Goal: Task Accomplishment & Management: Manage account settings

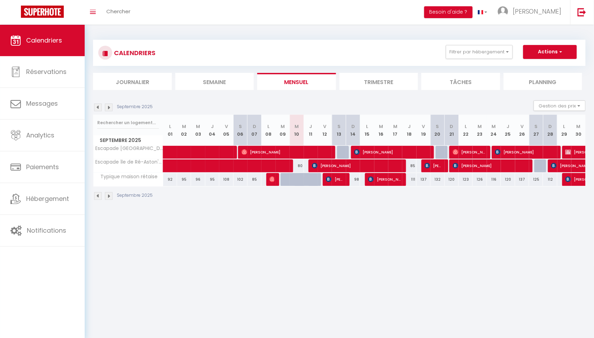
click at [97, 105] on img at bounding box center [98, 107] width 8 height 8
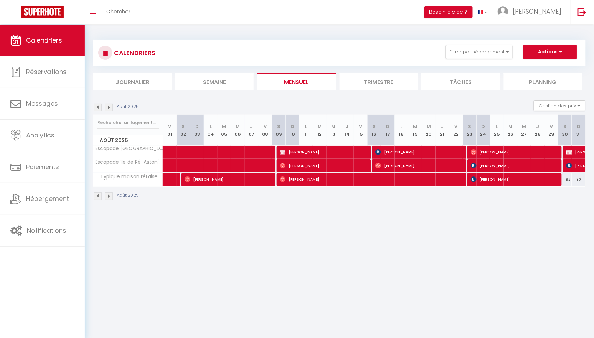
click at [96, 106] on img at bounding box center [98, 107] width 8 height 8
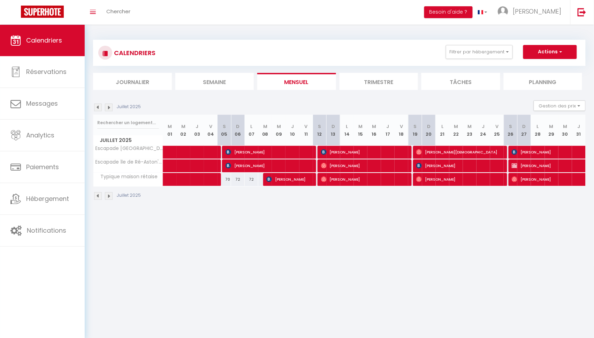
click at [459, 165] on span "François Godin" at bounding box center [459, 165] width 86 height 13
select select "OK"
select select "KO"
select select "1"
select select "0"
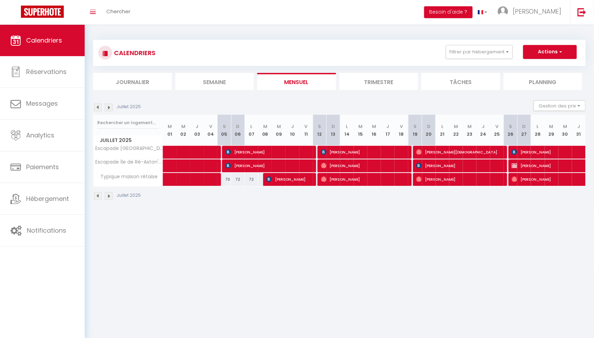
select select "1"
select select
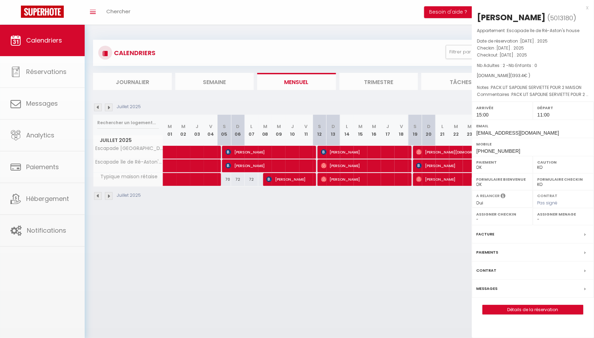
select select "35335"
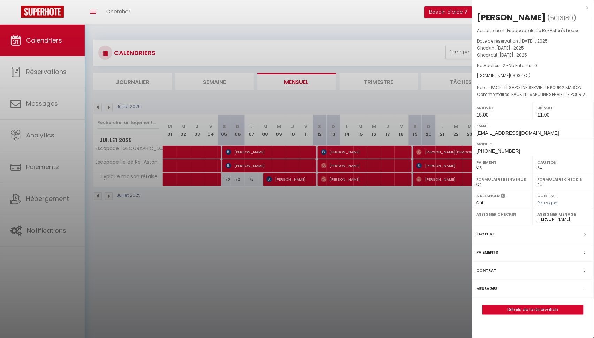
click at [526, 308] on link "Détails de la réservation" at bounding box center [532, 309] width 100 height 9
select select
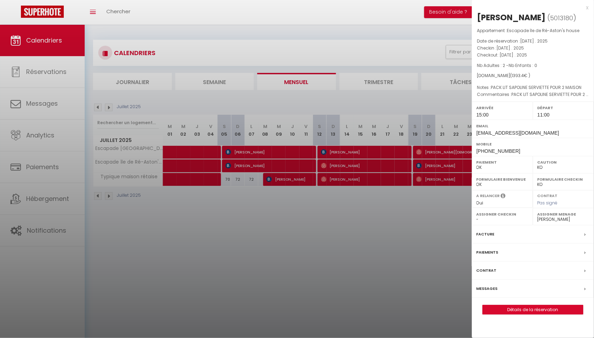
select select
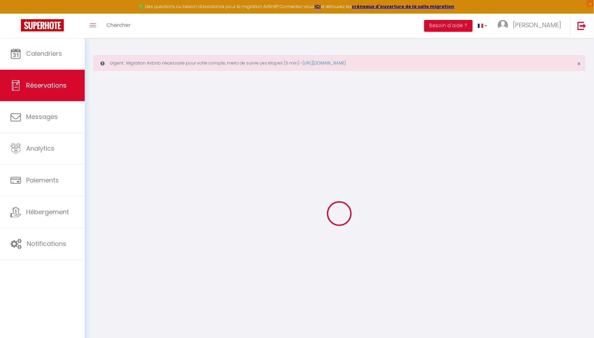
type input "François"
type input "Godin"
type input "fgodin.296003@guest.booking.com"
type input "FFGODIN@GMAIL.COM"
type input "+33660313345"
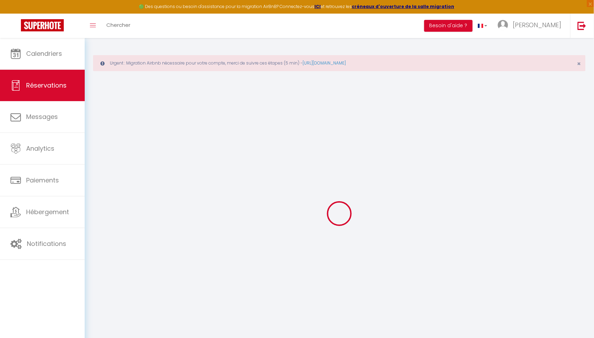
type input "+33660313345"
type input "."
select select "FR"
type input "232.95"
select select "49503"
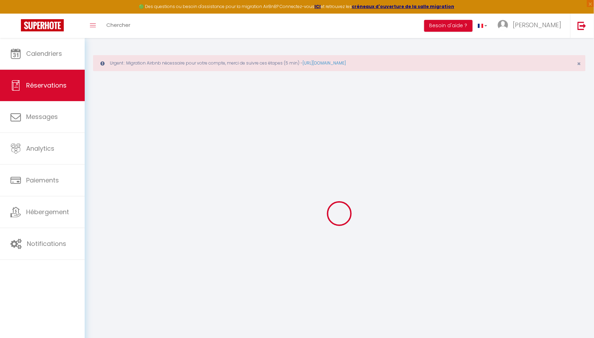
select select "1"
select select
type input "2"
select select "12"
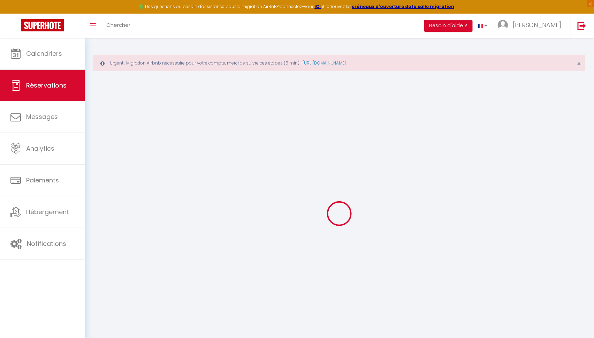
select select
type input "1320.3"
checkbox input "false"
type input "0"
select select "2"
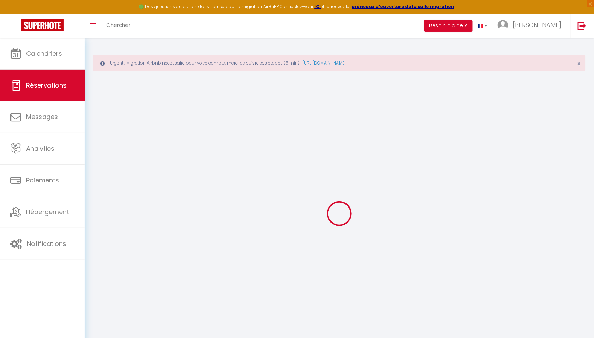
type input "0"
select select
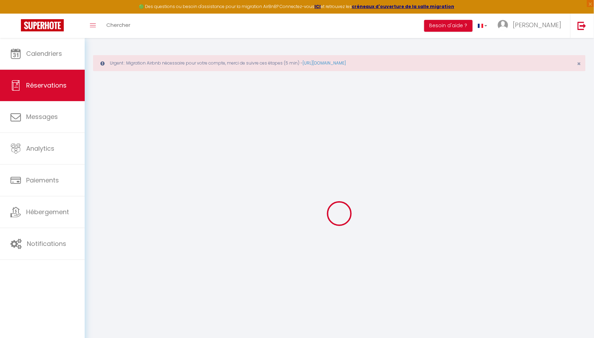
select select "14"
checkbox input "false"
select select
checkbox input "false"
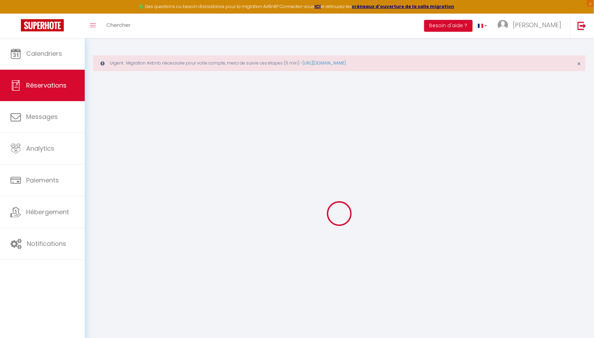
select select
checkbox input "false"
type textarea "PACK LIT SAPOLINE SERVIETTE POUR 2 MAISON"
type particulier\?1 "PACK LIT SAPOLINE SERVIETTE POUR 2 MAISON"
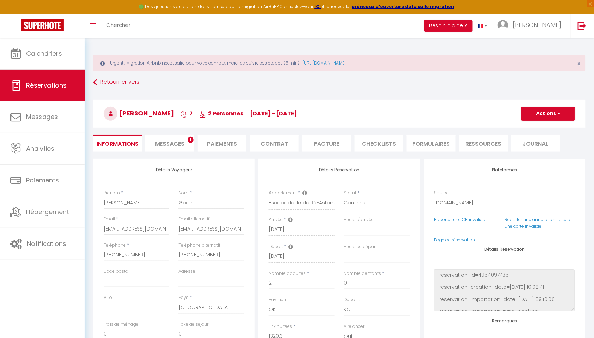
type input "50"
type input "23.1"
select select
checkbox input "false"
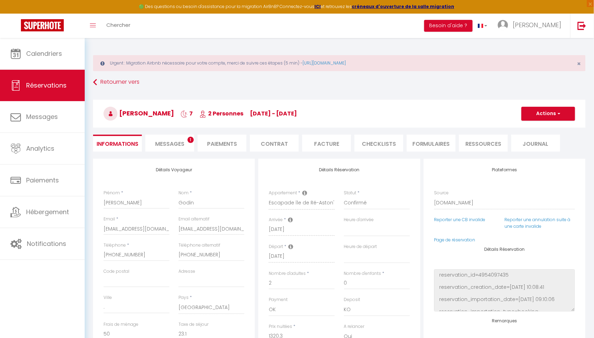
select select "15:00"
select select "11:00"
click at [194, 228] on input "FFGODIN@GMAIL.COM" at bounding box center [211, 228] width 66 height 13
click at [130, 229] on input "fgodin.296003@guest.booking.com" at bounding box center [136, 228] width 66 height 13
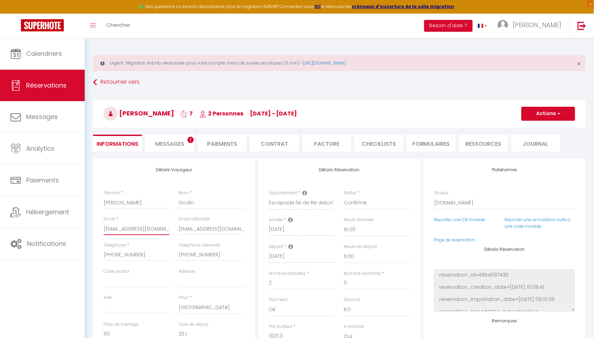
type input "f"
checkbox input "false"
type input "ff"
checkbox input "false"
type input "ffg"
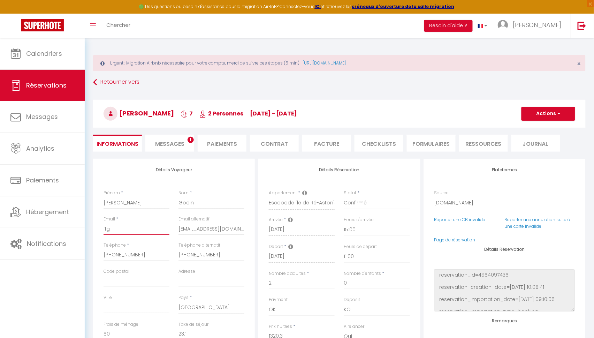
checkbox input "false"
type input "ffgo"
checkbox input "false"
type input "ffgol"
checkbox input "false"
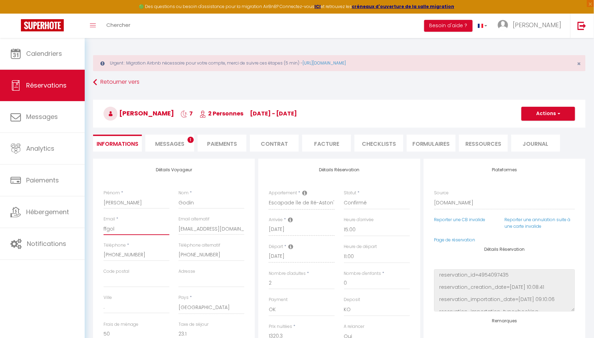
type input "ffgolf"
checkbox input "false"
type input "ffgol"
checkbox input "false"
type input "ffgold"
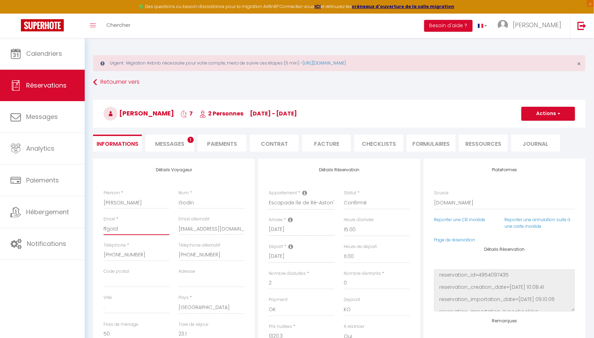
checkbox input "false"
type input "ffgoldo"
checkbox input "false"
type input "ffgoldo,"
checkbox input "false"
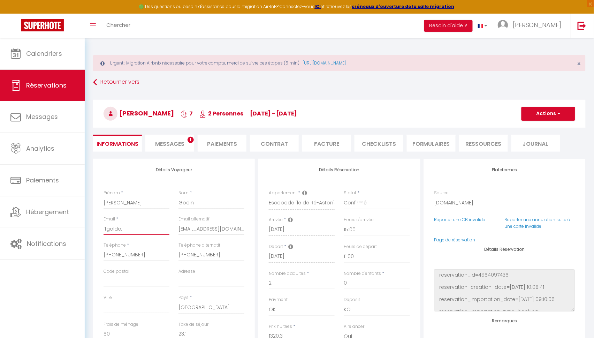
type input "ffgoldo"
checkbox input "false"
type input "ffgold"
checkbox input "false"
type input "ffgol"
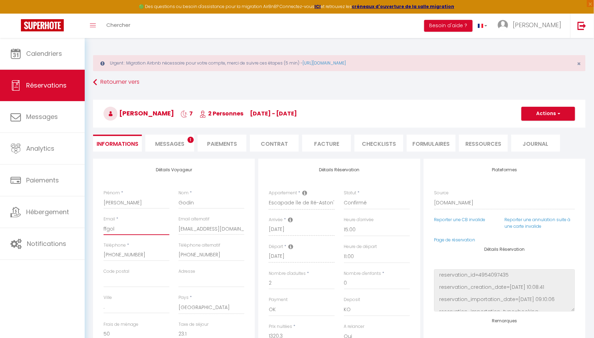
checkbox input "false"
type input "ffgo"
checkbox input "false"
type input "ffgod"
checkbox input "false"
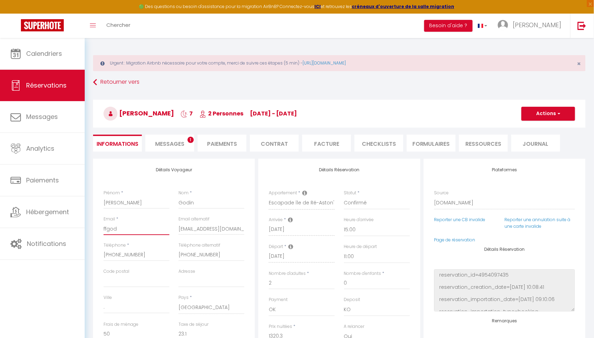
type input "ffgodi"
checkbox input "false"
type input "ffgodin"
checkbox input "false"
type input "ffgodin@"
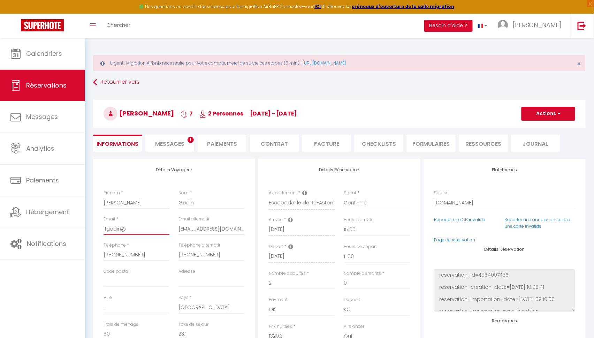
checkbox input "false"
type input "ffgodin@f"
checkbox input "false"
type input "ffgodin@"
checkbox input "false"
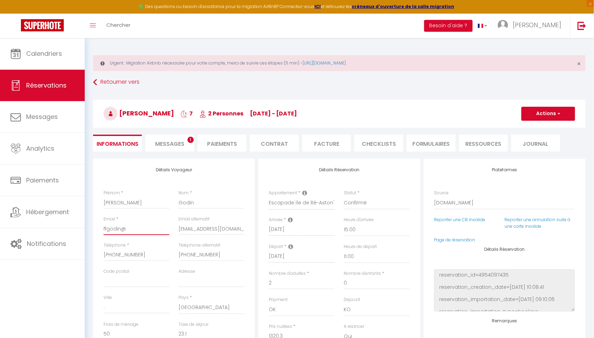
type input "ffgodin@g"
checkbox input "false"
type input "ffgodin@gm"
checkbox input "false"
type input "ffgodin@gma"
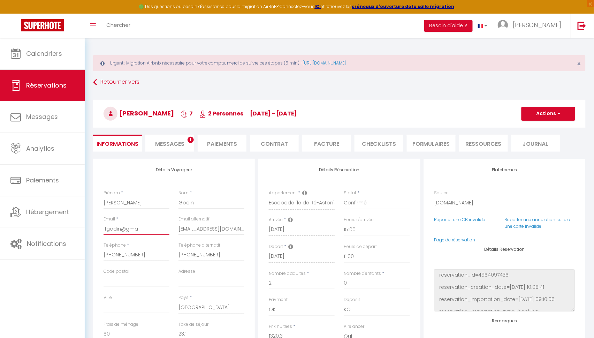
checkbox input "false"
type input "ffgodin@gmai"
checkbox input "false"
type input "ffgodin@gmail"
checkbox input "false"
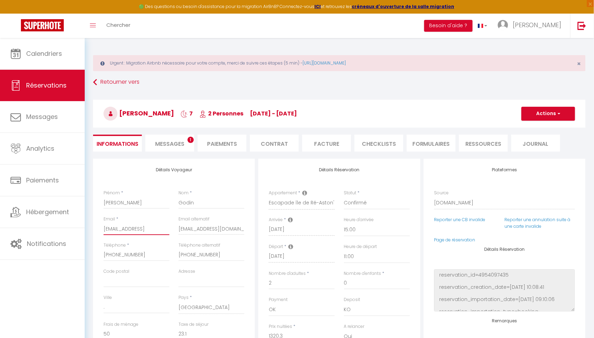
type input "ffgodin@gmail."
checkbox input "false"
type input "ffgodin@gmail.c"
checkbox input "false"
type input "ffgodin@gmail.co"
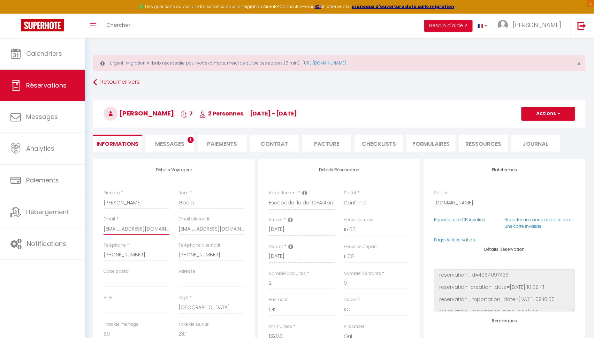
checkbox input "false"
type input "ffgodin@gmail.com"
checkbox input "false"
type input "ffgodin@gmail.com"
click at [548, 114] on button "Actions" at bounding box center [548, 114] width 54 height 14
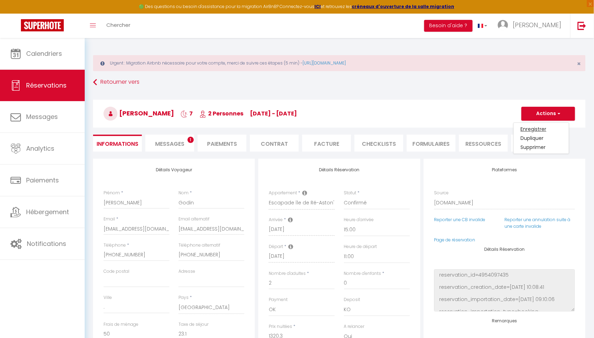
click at [533, 126] on link "Enregistrer" at bounding box center [540, 128] width 55 height 9
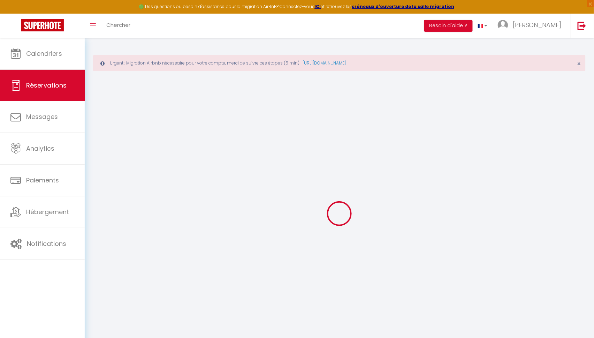
select select "not_cancelled"
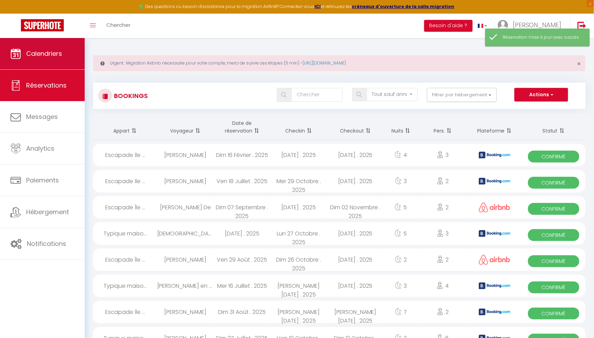
click at [55, 55] on span "Calendriers" at bounding box center [44, 53] width 36 height 9
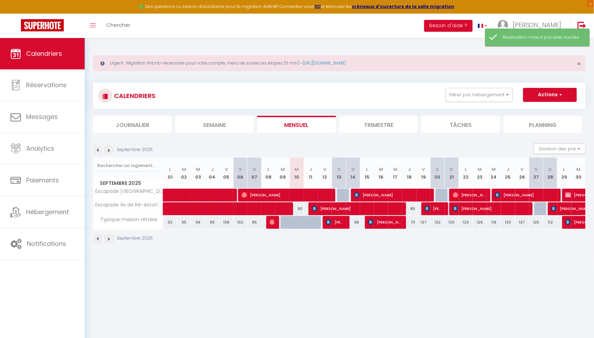
click at [99, 148] on img at bounding box center [98, 150] width 8 height 8
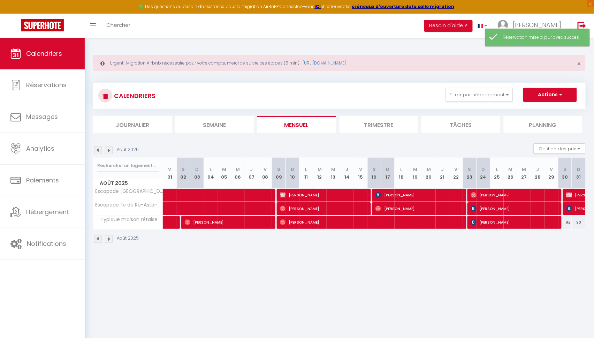
click at [99, 148] on img at bounding box center [98, 150] width 8 height 8
select select
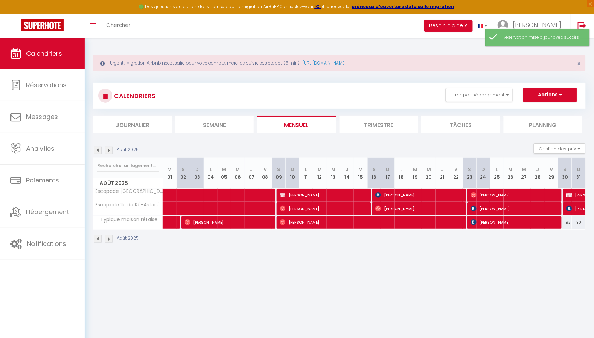
select select
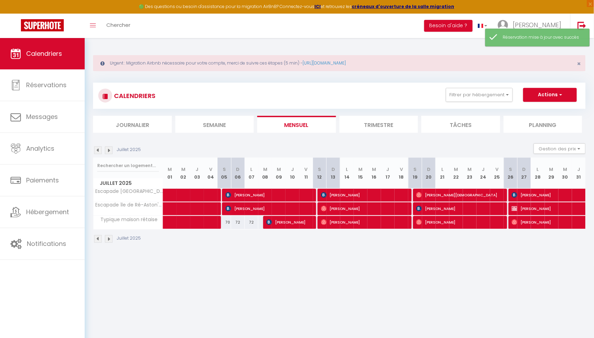
click at [440, 206] on span "François Godin" at bounding box center [459, 208] width 86 height 13
select select "OK"
select select "KO"
select select "1"
select select "0"
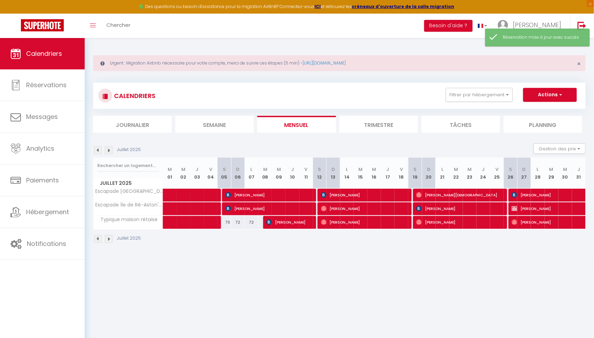
select select "1"
select select
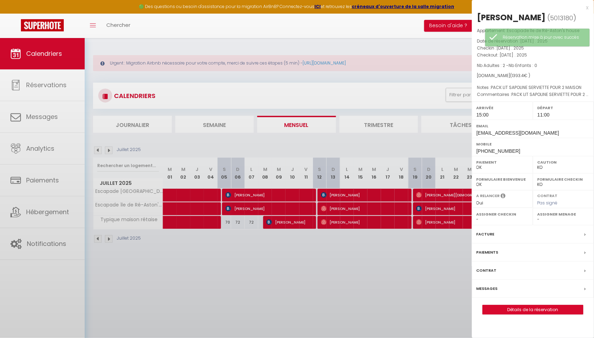
select select "35335"
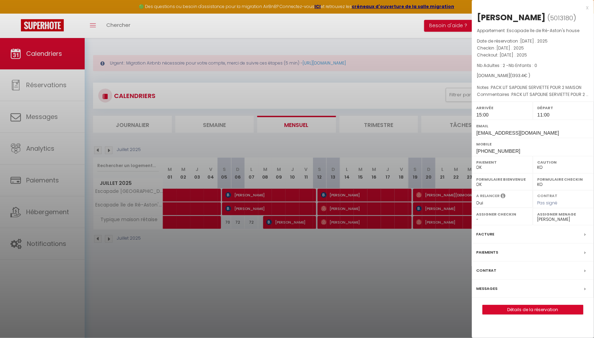
click at [517, 305] on link "Détails de la réservation" at bounding box center [532, 309] width 100 height 9
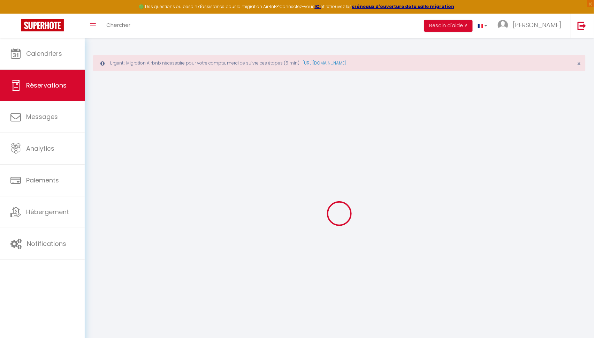
select select
checkbox input "false"
type textarea "PACK LIT SAPOLINE SERVIETTE POUR 2 MAISON"
type particulier\?1 "PACK LIT SAPOLINE SERVIETTE POUR 2 MAISON"
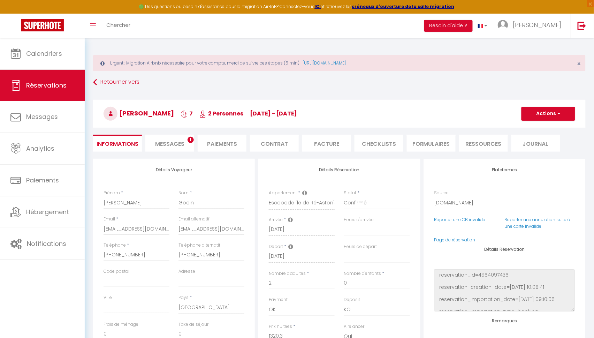
type input "50"
type input "23.1"
select select
checkbox input "false"
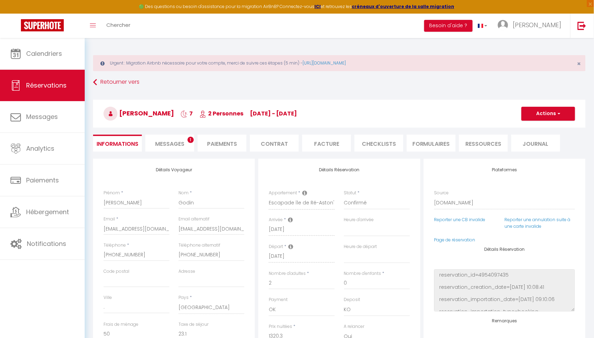
select select "15:00"
select select "11:00"
click at [329, 142] on li "Facture" at bounding box center [326, 142] width 49 height 17
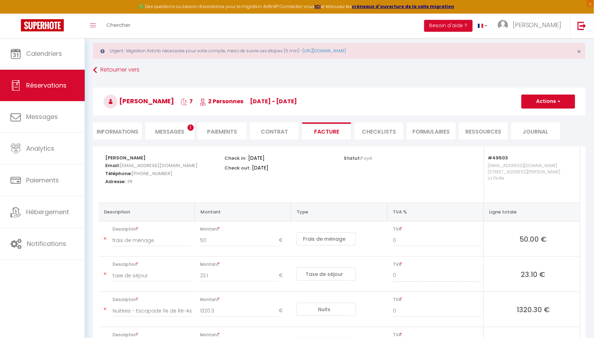
scroll to position [2, 0]
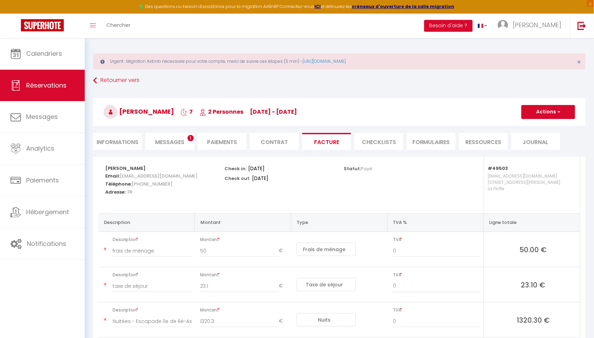
click at [528, 109] on button "Actions" at bounding box center [548, 112] width 54 height 14
click at [528, 141] on link "Envoyer la facture" at bounding box center [542, 145] width 59 height 9
type input "ffgodin@gmail.com"
select select "fr"
type input "Votre facture 5013180 - Escapade île de Ré-Aston's house"
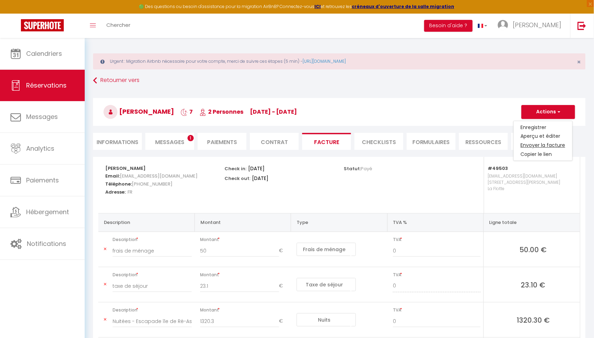
type textarea "Bonjour, Voici le lien pour télécharger votre facture : https://superhote.com/a…"
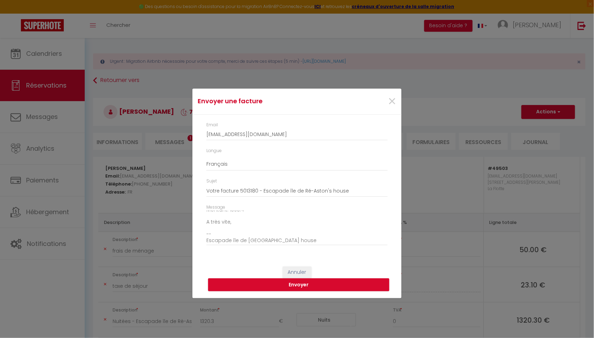
scroll to position [73, 0]
click at [292, 285] on button "Envoyer" at bounding box center [298, 284] width 181 height 13
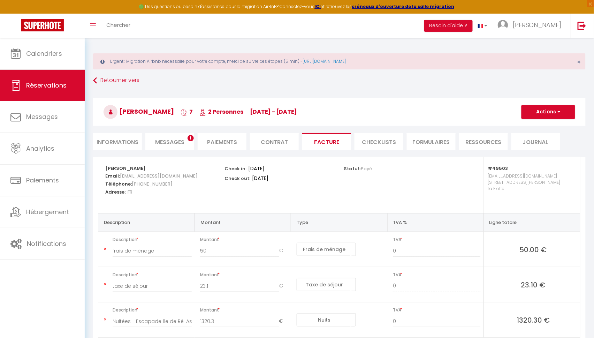
click at [167, 147] on li "Messages 1" at bounding box center [169, 141] width 49 height 17
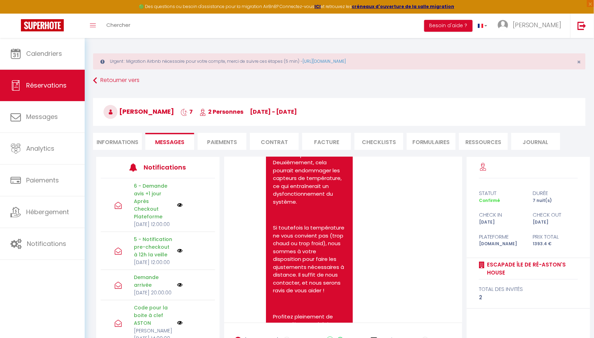
scroll to position [5282, 0]
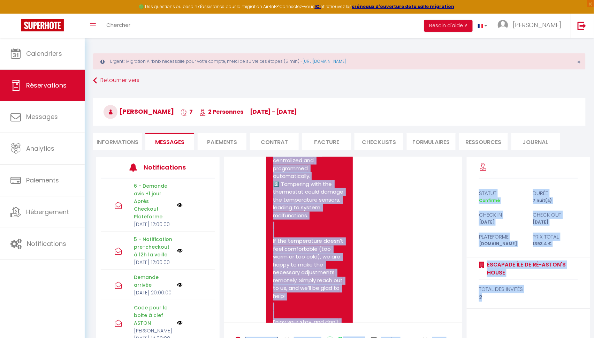
drag, startPoint x: 459, startPoint y: 246, endPoint x: 459, endPoint y: 341, distance: 95.1
click at [459, 336] on html "🟢 Des questions ou besoin d'assistance pour la migration AirBnB? Connectez-vous…" at bounding box center [297, 167] width 594 height 338
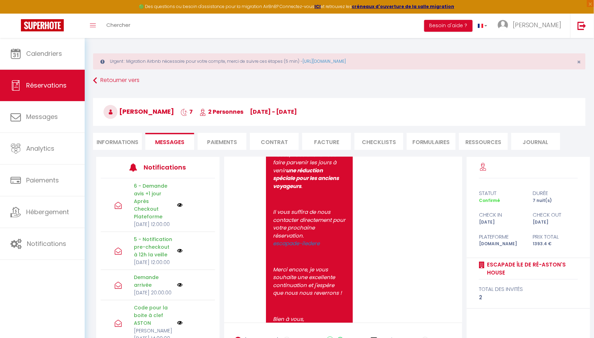
scroll to position [9141, 0]
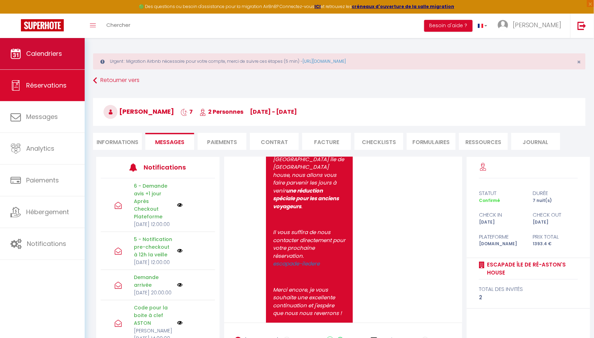
click at [44, 61] on link "Calendriers" at bounding box center [42, 53] width 85 height 31
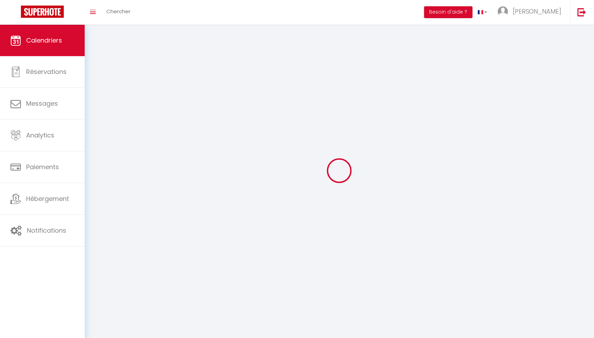
select select
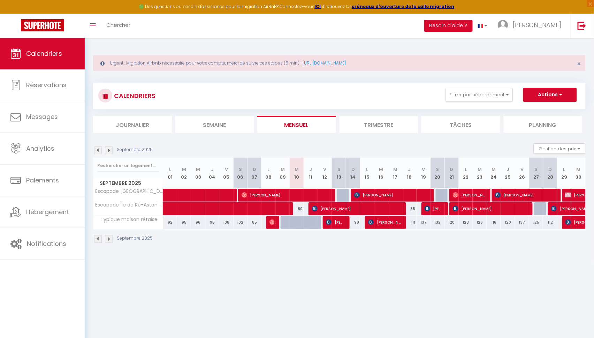
click at [336, 219] on span "[PERSON_NAME]" at bounding box center [335, 221] width 18 height 13
select select "OK"
select select "KO"
select select "0"
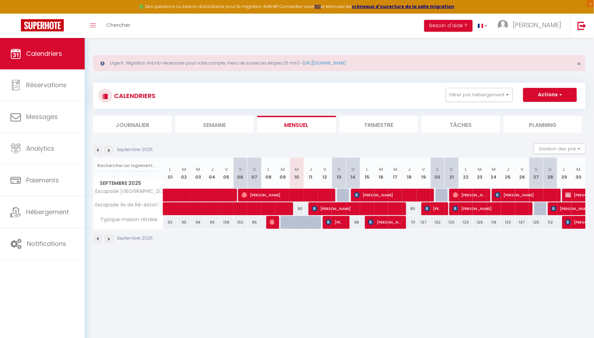
select select "1"
select select
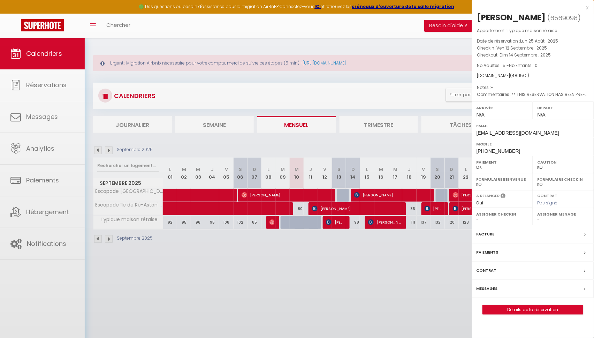
select select "35335"
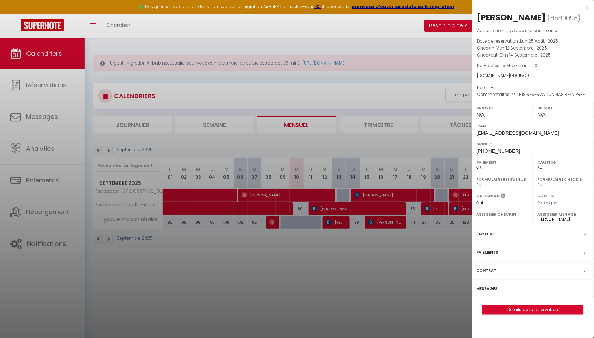
click at [536, 307] on link "Détails de la réservation" at bounding box center [532, 309] width 100 height 9
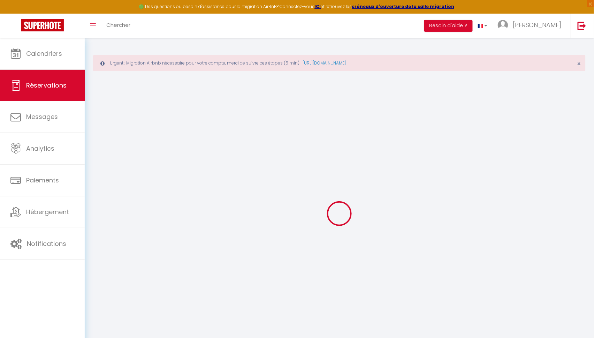
select select
checkbox input "false"
select select
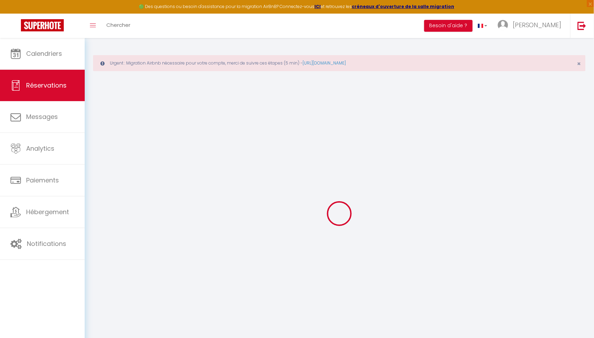
checkbox input "false"
type textarea "** THIS RESERVATION HAS BEEN PRE-PAID ** Approximate time of arrival: between 1…"
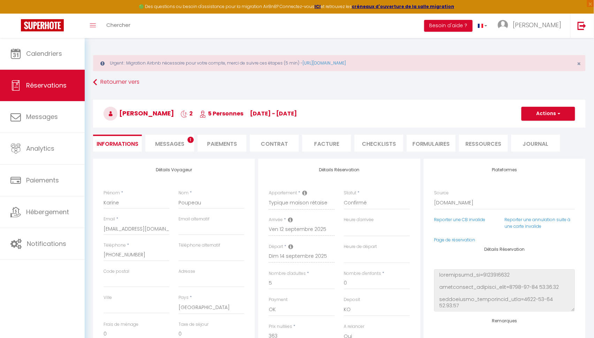
type input "100"
type input "18.15"
select select
checkbox input "false"
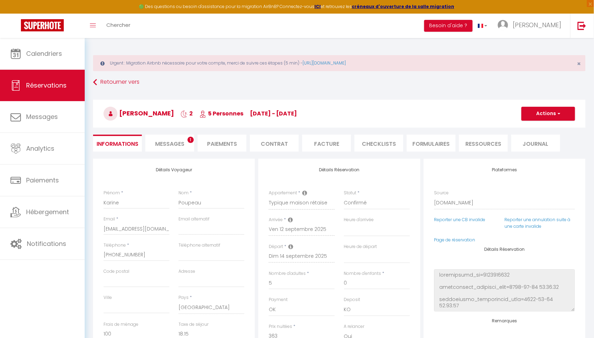
select select
click at [178, 138] on li "Messages 1" at bounding box center [169, 142] width 49 height 17
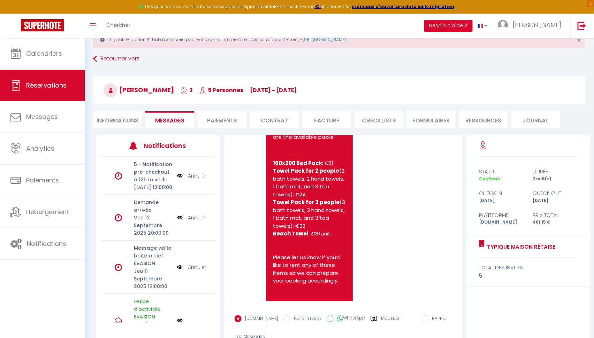
scroll to position [1276, 0]
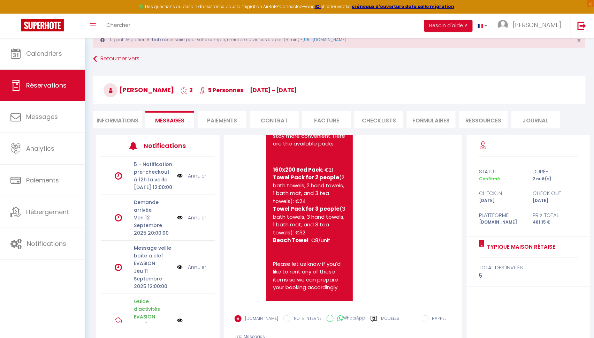
click at [229, 117] on li "Paiements" at bounding box center [222, 119] width 49 height 17
select select
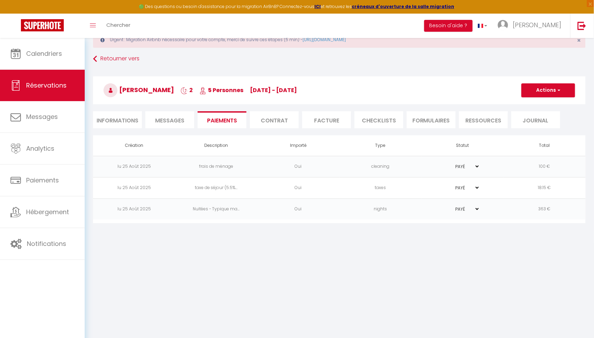
click at [535, 96] on button "Actions" at bounding box center [548, 90] width 54 height 14
click at [535, 124] on link "Créer nouveau lien paiement" at bounding box center [556, 123] width 86 height 9
select select "nights"
type input "kpoupe.673793@guest.booking.com"
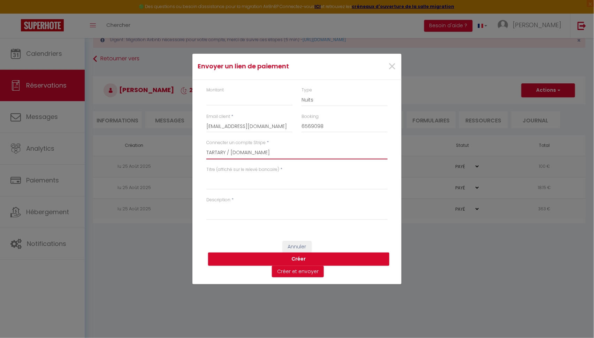
click at [228, 152] on select "escapade-iledere.fr TARTARY / evasion.iledere.fr" at bounding box center [296, 152] width 181 height 13
select select "9753"
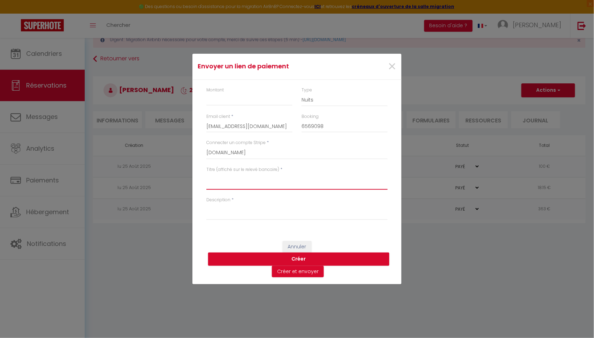
click at [231, 183] on textarea "Titre (affiché sur le relevé bancaire)" at bounding box center [296, 181] width 181 height 17
type textarea "Location linge Île de Ré"
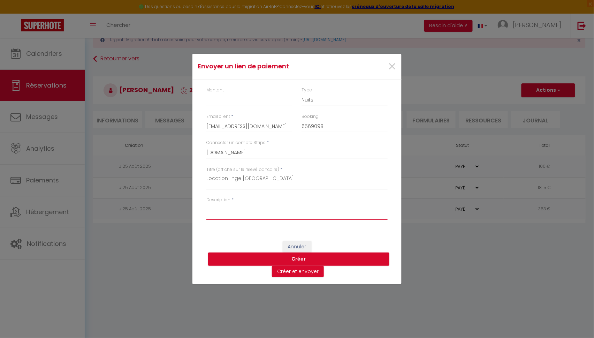
drag, startPoint x: 231, startPoint y: 183, endPoint x: 235, endPoint y: 209, distance: 26.5
click at [235, 209] on textarea "Description" at bounding box center [296, 211] width 181 height 17
click at [231, 179] on textarea "Location linge Île de Ré" at bounding box center [296, 181] width 181 height 17
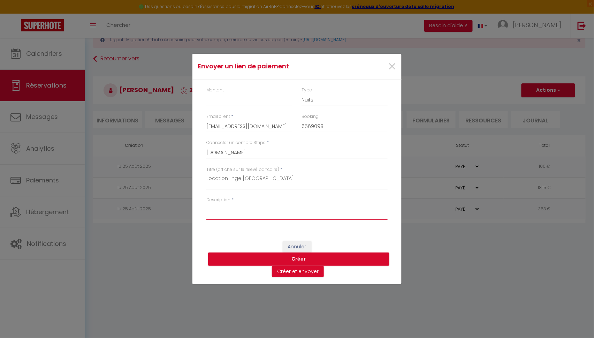
click at [239, 211] on textarea "Description" at bounding box center [296, 211] width 181 height 17
paste textarea "Location linge Île de Ré"
type textarea "Location linge Île de Ré"
click at [223, 97] on input "Montant" at bounding box center [249, 99] width 86 height 13
type input "90"
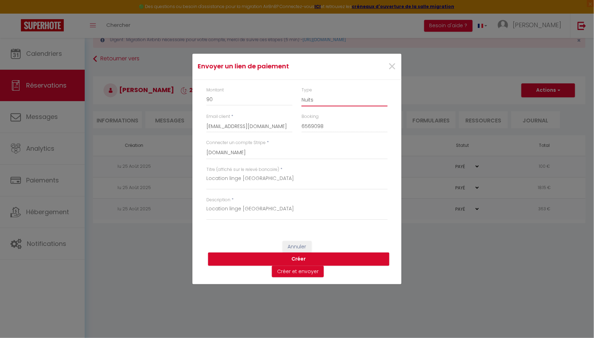
select select "other"
click at [294, 269] on button "Créer et envoyer" at bounding box center [298, 271] width 52 height 12
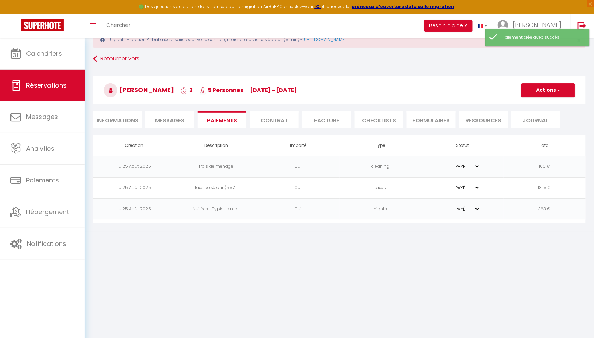
select select "fr"
type input "kpoupe.673793@guest.booking.com"
type input "Demande de paiement"
type textarea "Bonjour, Nous vous invitons à cliquer sur le lien ci-dessous pour effectuer le …"
select select "0"
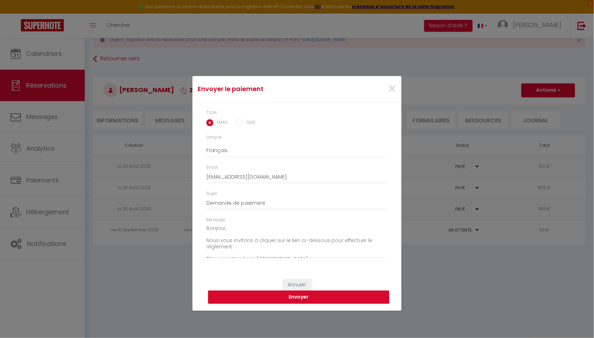
click at [308, 299] on button "Envoyer" at bounding box center [298, 296] width 181 height 13
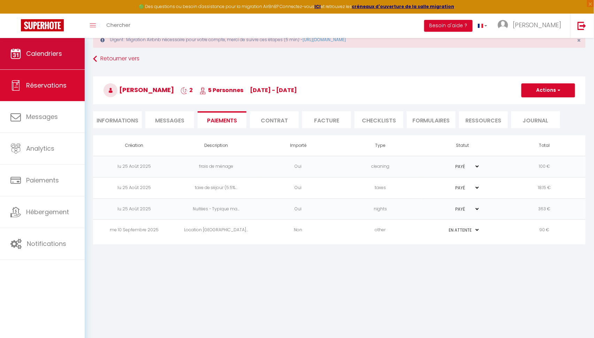
click at [34, 61] on link "Calendriers" at bounding box center [42, 53] width 85 height 31
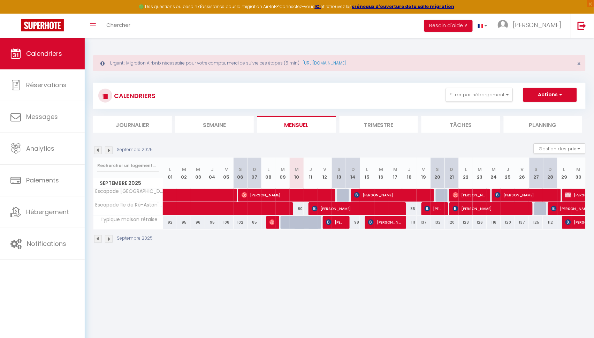
click at [340, 210] on span "[PERSON_NAME]" at bounding box center [356, 208] width 88 height 13
select select "OK"
select select "KO"
select select "0"
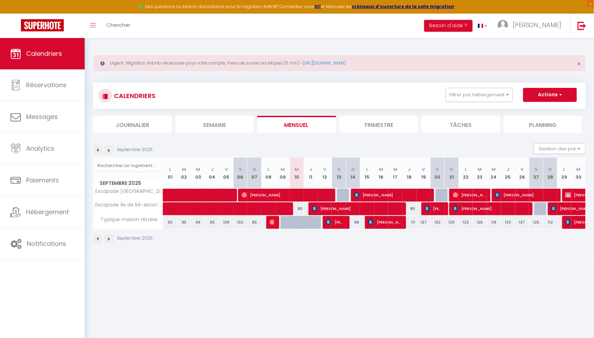
select select "1"
select select
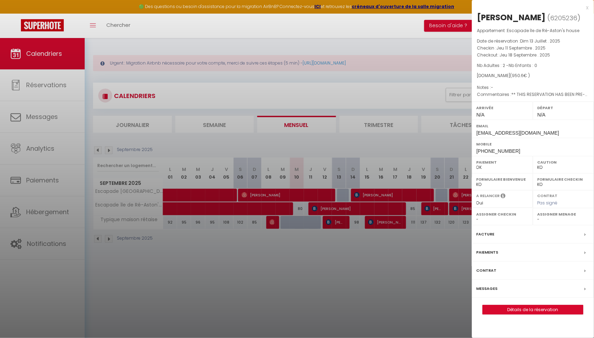
click at [514, 305] on link "Détails de la réservation" at bounding box center [532, 309] width 100 height 9
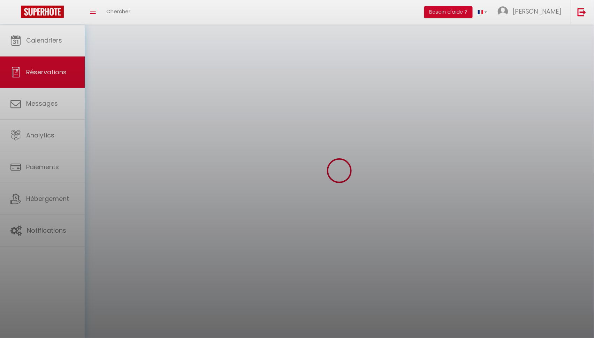
select select
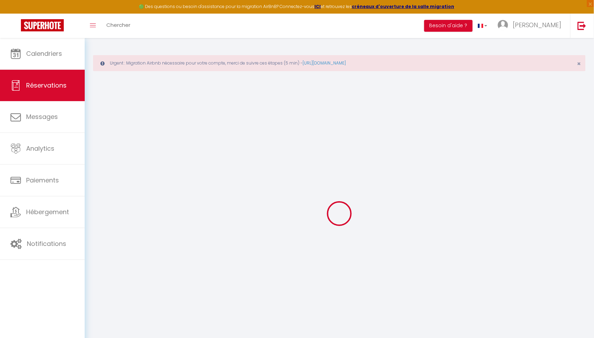
type input "Stuart"
type input "Turner"
type input "sturne.105735@guest.booking.com"
type input "+447852208098"
select select "GB"
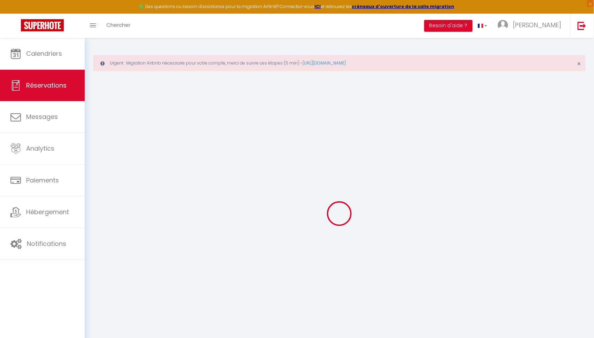
type input "157.68"
type input "13.31"
select select "49503"
select select "1"
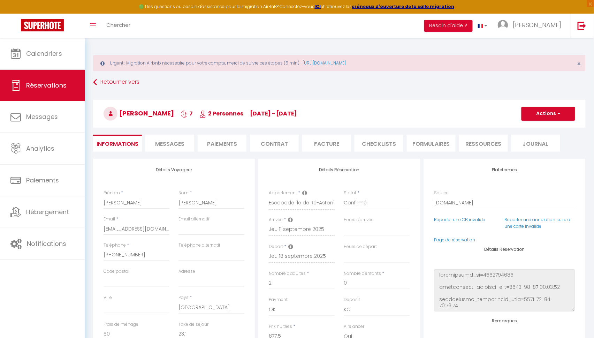
click at [165, 137] on li "Messages" at bounding box center [169, 142] width 49 height 17
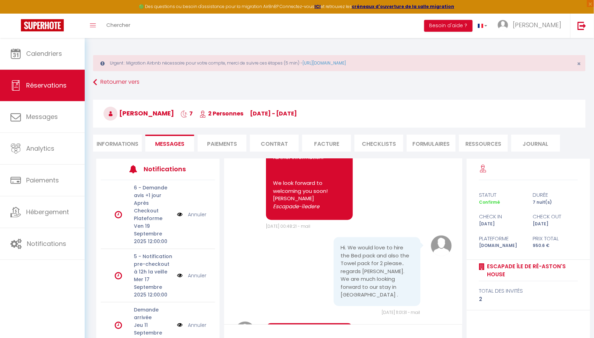
scroll to position [1228, 0]
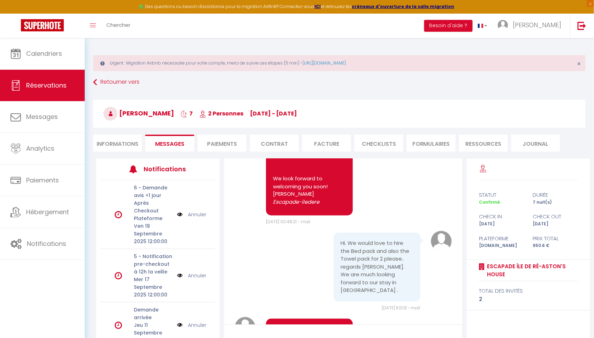
click at [232, 138] on li "Paiements" at bounding box center [222, 142] width 49 height 17
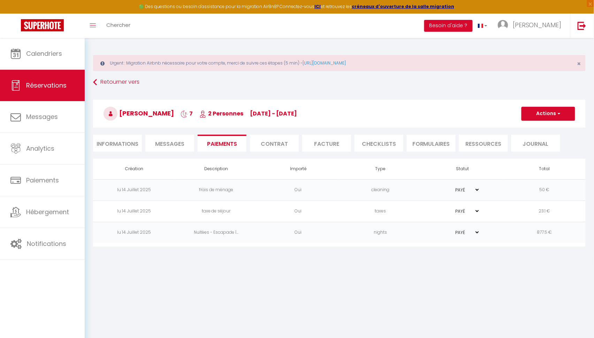
click at [543, 112] on button "Actions" at bounding box center [548, 114] width 54 height 14
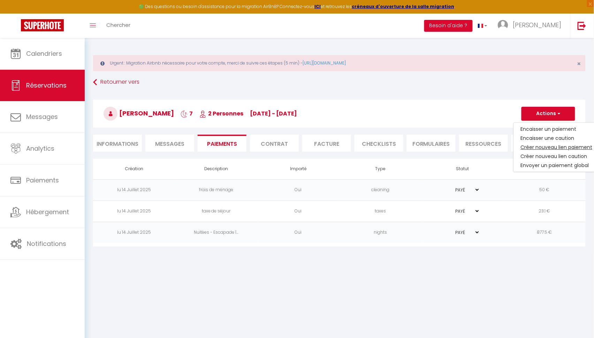
click at [536, 145] on link "Créer nouveau lien paiement" at bounding box center [556, 146] width 86 height 9
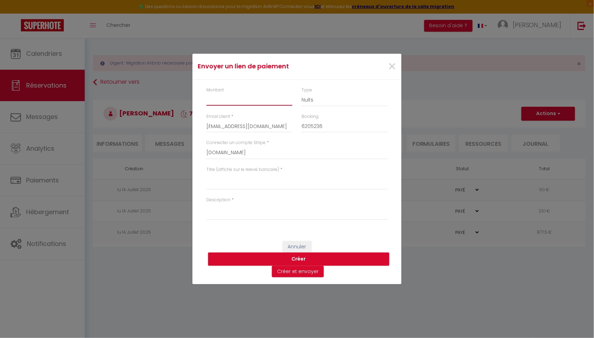
click at [235, 103] on input "Montant" at bounding box center [249, 99] width 86 height 13
click at [241, 182] on textarea "Titre (affiché sur le relevé bancaire)" at bounding box center [296, 181] width 181 height 17
drag, startPoint x: 238, startPoint y: 183, endPoint x: 230, endPoint y: 205, distance: 23.5
click at [230, 205] on textarea "Description" at bounding box center [296, 211] width 181 height 17
click at [241, 179] on textarea "Location linge Île de Ré" at bounding box center [296, 181] width 181 height 17
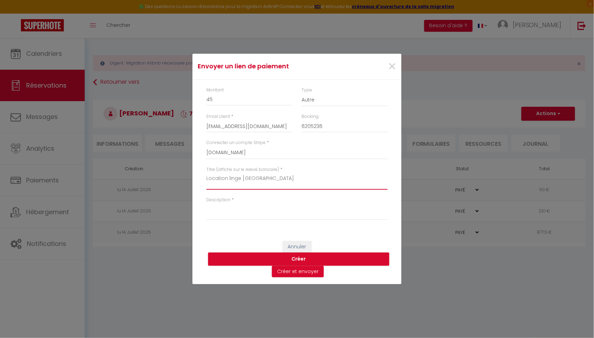
click at [241, 179] on textarea "Location linge Île de Ré" at bounding box center [296, 181] width 181 height 17
click at [235, 210] on textarea "Description" at bounding box center [296, 211] width 181 height 17
paste textarea "Location linge Île de Ré"
click at [284, 273] on button "Créer et envoyer" at bounding box center [298, 271] width 52 height 12
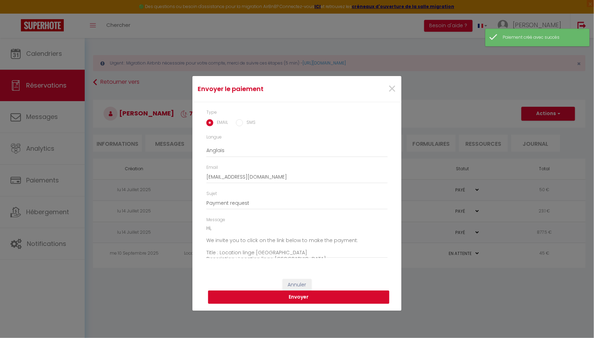
click at [304, 299] on button "Envoyer" at bounding box center [298, 296] width 181 height 13
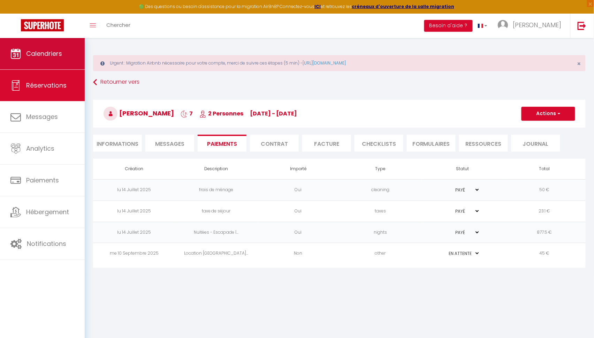
click at [30, 42] on link "Calendriers" at bounding box center [42, 53] width 85 height 31
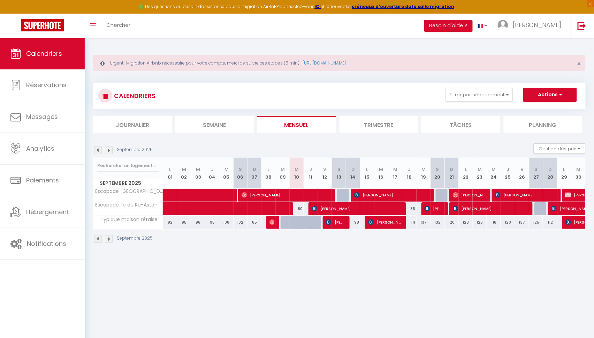
click at [390, 223] on span "[PERSON_NAME]" at bounding box center [384, 221] width 32 height 13
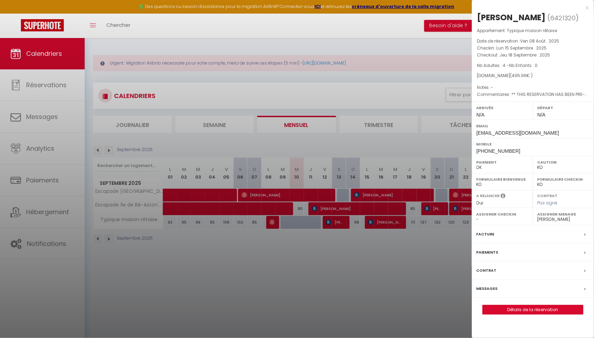
click at [521, 314] on link "Détails de la réservation" at bounding box center [532, 309] width 100 height 9
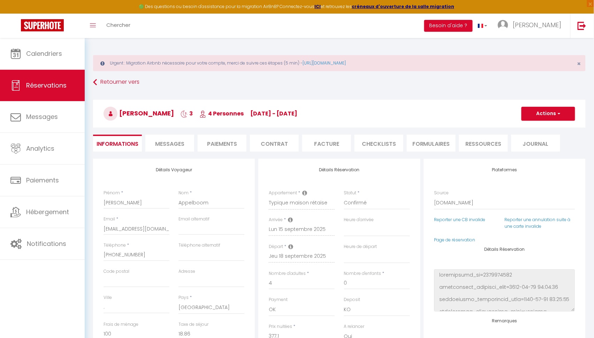
click at [164, 145] on span "Messages" at bounding box center [169, 144] width 29 height 8
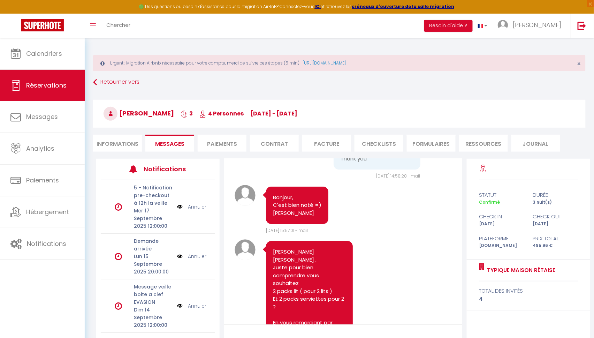
scroll to position [1602, 0]
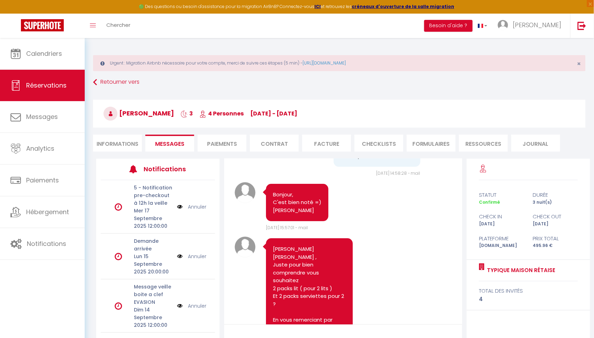
click at [219, 144] on li "Paiements" at bounding box center [222, 142] width 49 height 17
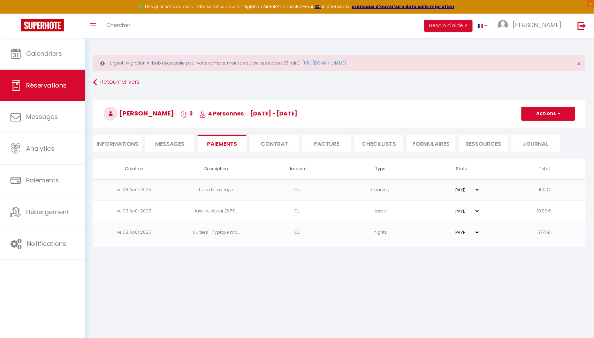
click at [546, 120] on button "Actions" at bounding box center [548, 114] width 54 height 14
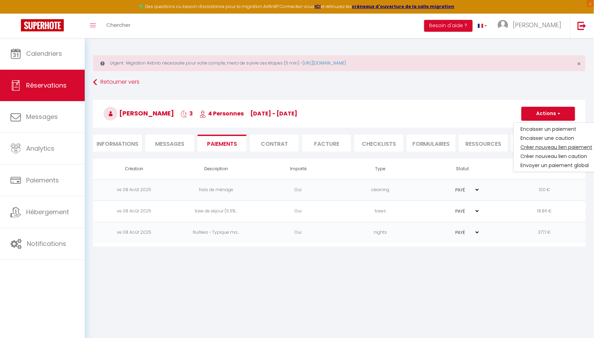
click at [533, 146] on link "Créer nouveau lien paiement" at bounding box center [556, 146] width 86 height 9
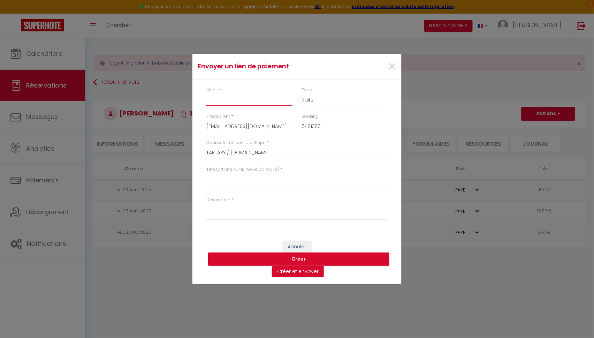
click at [229, 102] on input "Montant" at bounding box center [249, 99] width 86 height 13
click at [229, 186] on textarea "Titre (affiché sur le relevé bancaire)" at bounding box center [296, 181] width 181 height 17
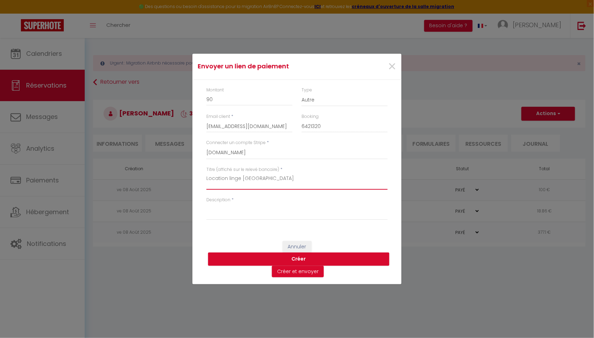
click at [269, 179] on textarea "Location linge Île de Ré" at bounding box center [296, 181] width 181 height 17
click at [255, 211] on textarea "Description" at bounding box center [296, 211] width 181 height 17
paste textarea "Location linge Île de Ré"
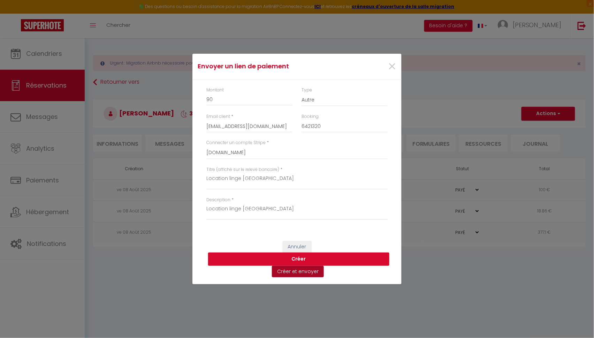
click at [292, 271] on button "Créer et envoyer" at bounding box center [298, 271] width 52 height 12
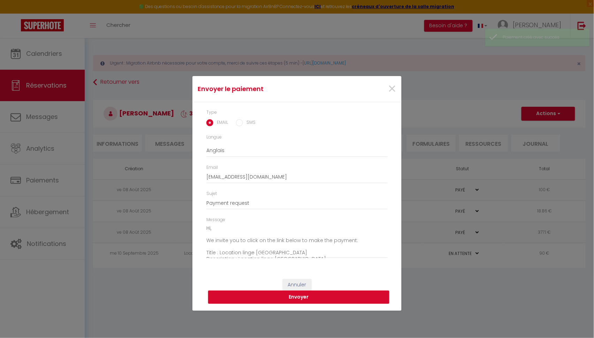
click at [306, 298] on button "Envoyer" at bounding box center [298, 296] width 181 height 13
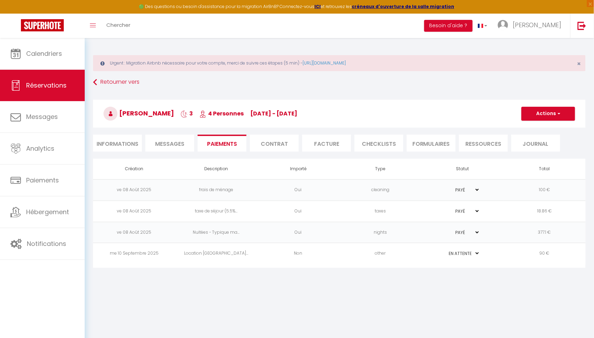
click at [92, 82] on div "Retourner vers Patricia Appelboom 3 4 Personnes lu 15 Sep - je 18 Sep Actions E…" at bounding box center [338, 117] width 501 height 83
click at [99, 83] on link "Retourner vers" at bounding box center [339, 82] width 492 height 13
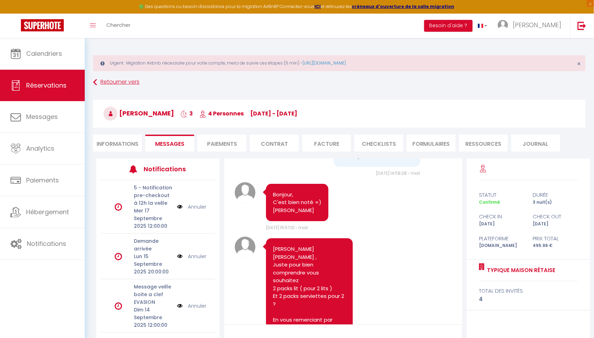
scroll to position [1663, 0]
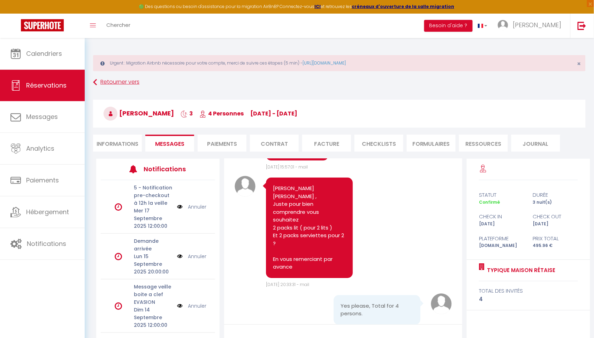
click at [97, 78] on link "Retourner vers" at bounding box center [339, 82] width 492 height 13
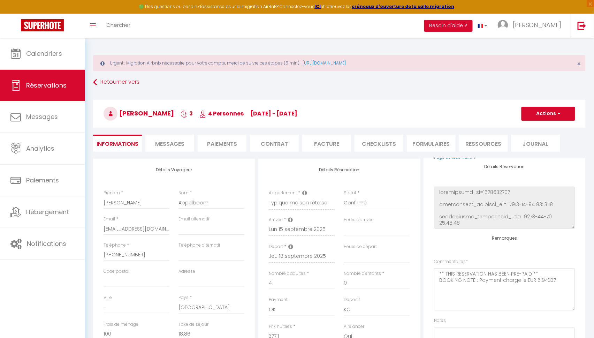
scroll to position [82, 0]
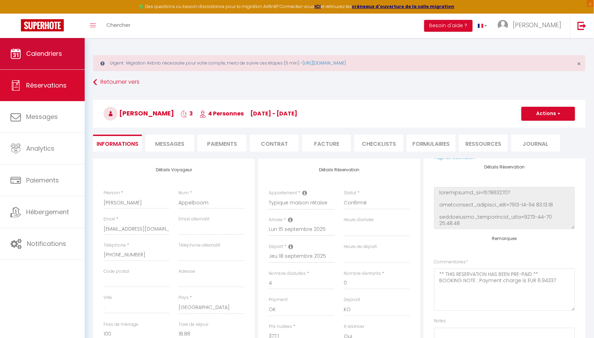
click at [61, 61] on link "Calendriers" at bounding box center [42, 53] width 85 height 31
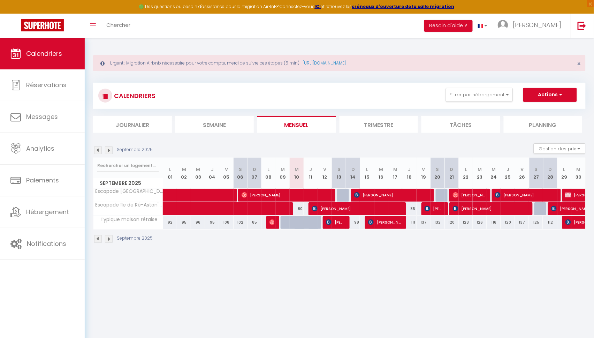
click at [341, 223] on span "[PERSON_NAME]" at bounding box center [335, 221] width 18 height 13
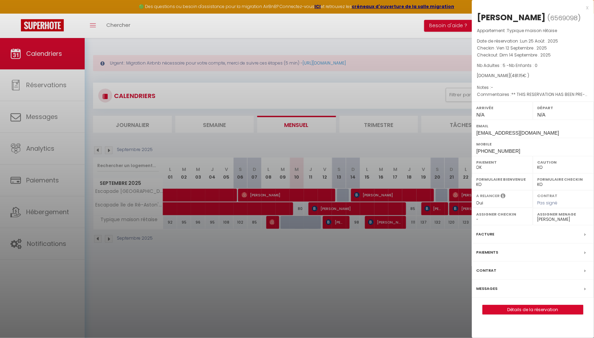
click at [508, 306] on link "Détails de la réservation" at bounding box center [532, 309] width 100 height 9
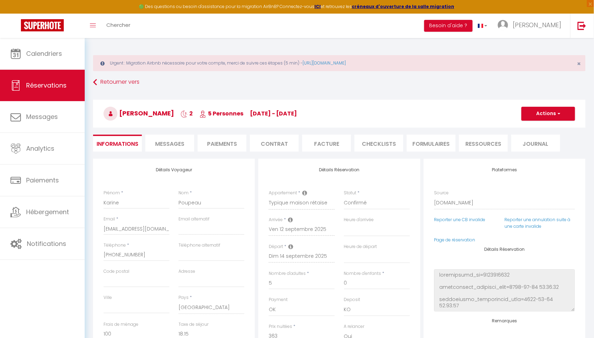
click at [214, 138] on li "Paiements" at bounding box center [222, 142] width 49 height 17
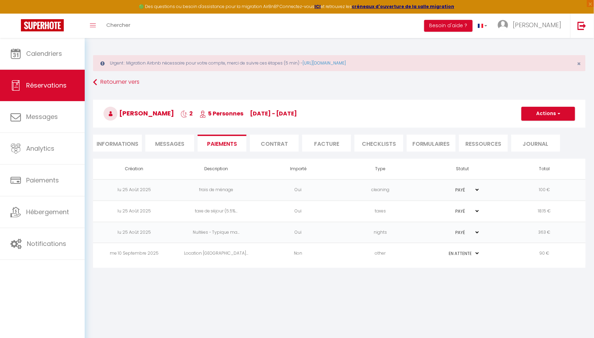
click at [407, 258] on td "other" at bounding box center [380, 253] width 82 height 21
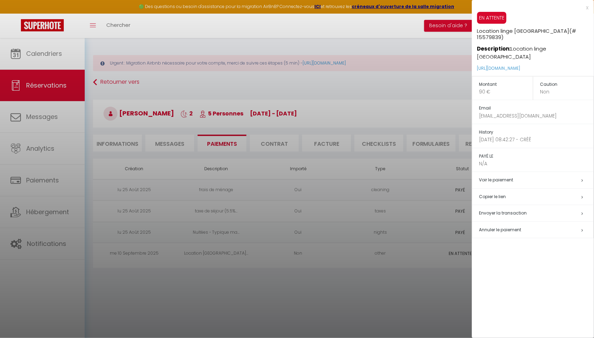
click at [493, 226] on span "Annuler le paiement" at bounding box center [500, 229] width 42 height 6
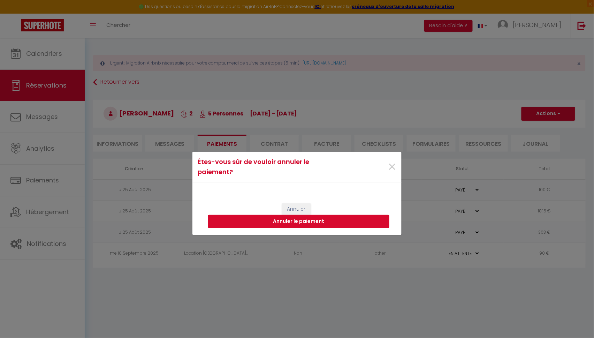
click at [302, 219] on button "Annuler le paiement" at bounding box center [298, 221] width 181 height 13
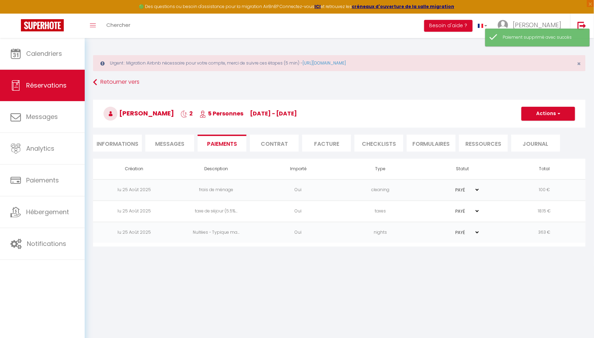
click at [554, 118] on button "Actions" at bounding box center [548, 114] width 54 height 14
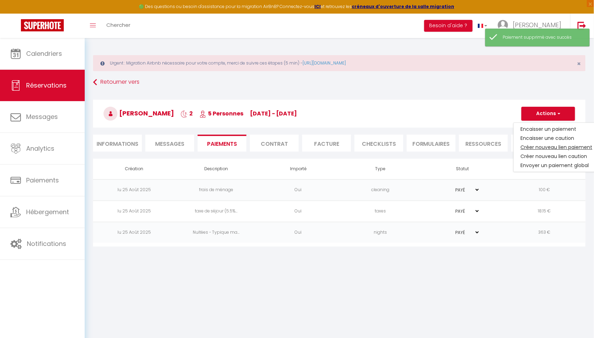
click at [541, 145] on link "Créer nouveau lien paiement" at bounding box center [556, 146] width 86 height 9
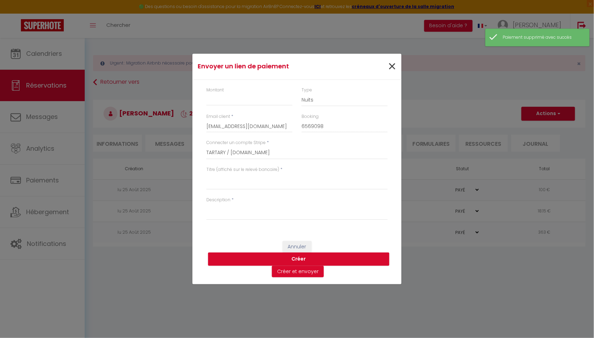
click at [393, 68] on span "×" at bounding box center [391, 66] width 9 height 21
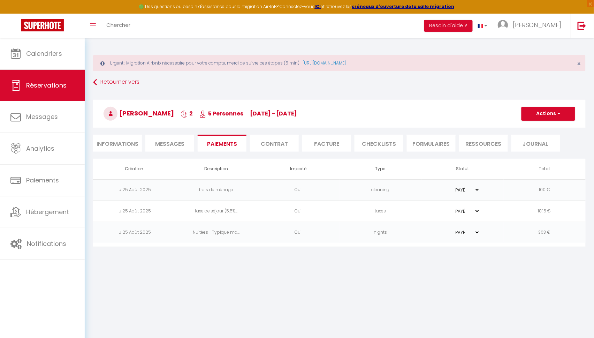
click at [164, 144] on span "Messages" at bounding box center [169, 144] width 29 height 8
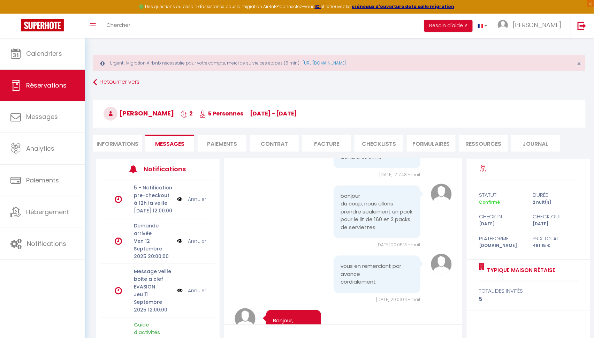
scroll to position [2207, 0]
click at [208, 147] on li "Paiements" at bounding box center [222, 142] width 49 height 17
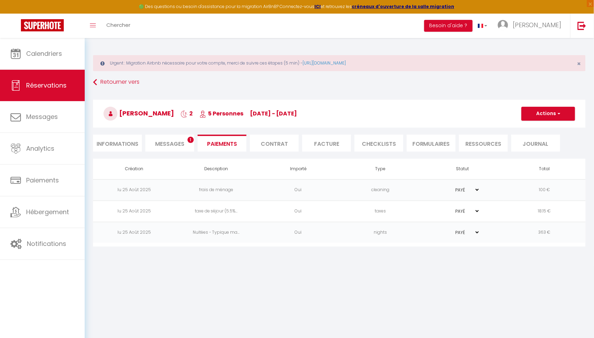
click at [268, 143] on li "Contrat" at bounding box center [274, 142] width 49 height 17
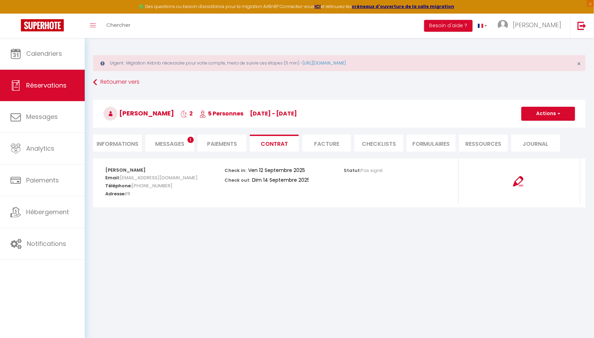
click at [316, 142] on li "Facture" at bounding box center [326, 142] width 49 height 17
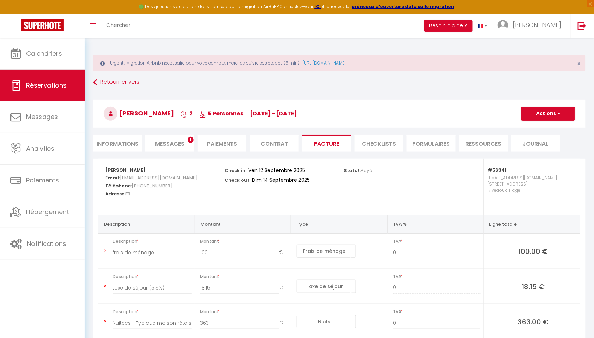
click at [211, 146] on li "Paiements" at bounding box center [222, 142] width 49 height 17
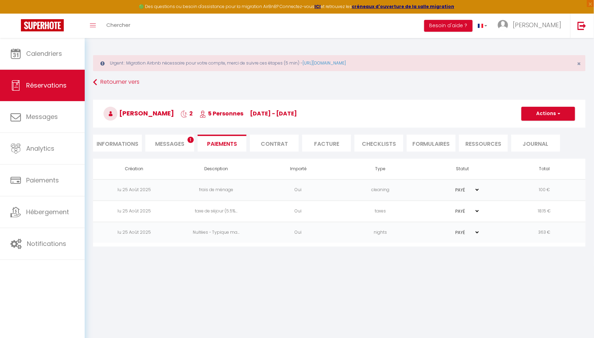
click at [563, 115] on button "Actions" at bounding box center [548, 114] width 54 height 14
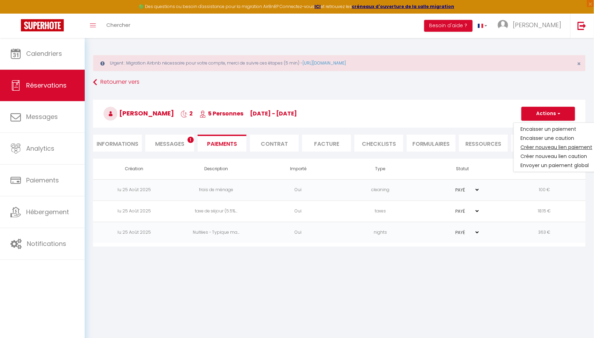
click at [554, 148] on link "Créer nouveau lien paiement" at bounding box center [556, 146] width 86 height 9
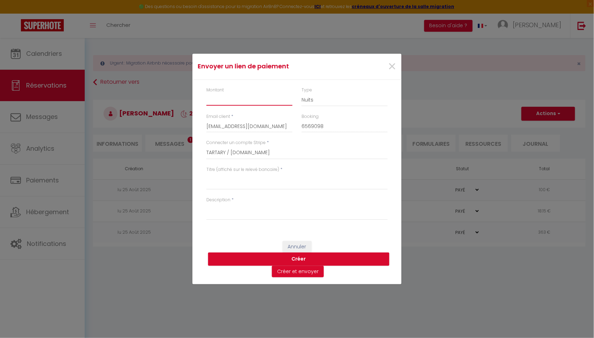
click at [245, 102] on input "Montant" at bounding box center [249, 99] width 86 height 13
click at [237, 178] on textarea "Titre (affiché sur le relevé bancaire)" at bounding box center [296, 181] width 181 height 17
click at [222, 193] on div "Titre (affiché sur le relevé bancaire) *" at bounding box center [297, 181] width 190 height 30
click at [218, 187] on textarea "Titre (affiché sur le relevé bancaire)" at bounding box center [296, 181] width 181 height 17
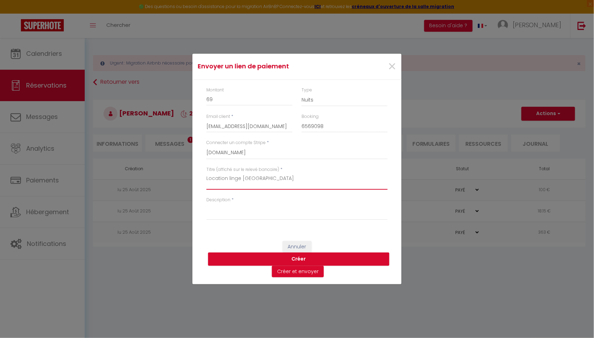
click at [255, 177] on textarea "Location linge Île de Ré" at bounding box center [296, 181] width 181 height 17
click at [252, 210] on textarea "Description" at bounding box center [296, 211] width 181 height 17
paste textarea "Location linge Île de Ré"
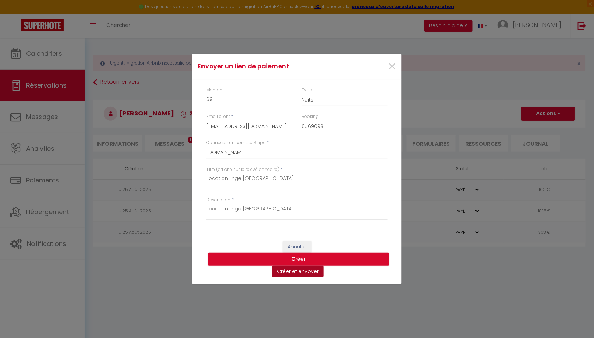
click at [295, 274] on button "Créer et envoyer" at bounding box center [298, 271] width 52 height 12
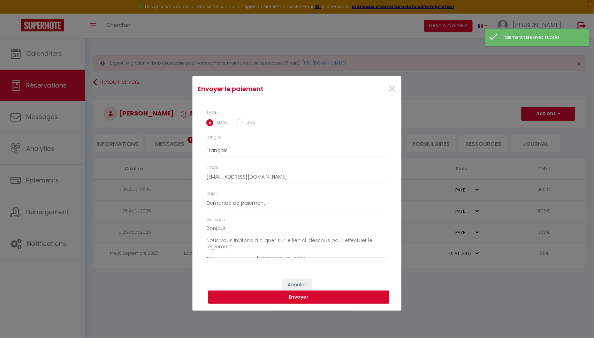
click at [309, 297] on button "Envoyer" at bounding box center [298, 296] width 181 height 13
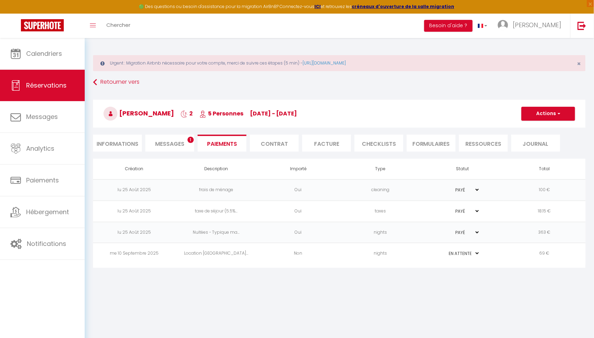
click at [167, 142] on span "Messages" at bounding box center [169, 144] width 29 height 8
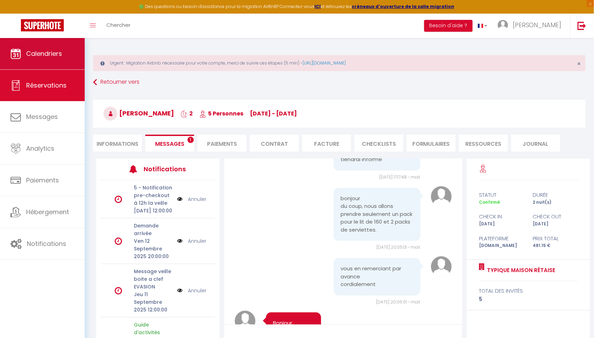
click at [53, 65] on link "Calendriers" at bounding box center [42, 53] width 85 height 31
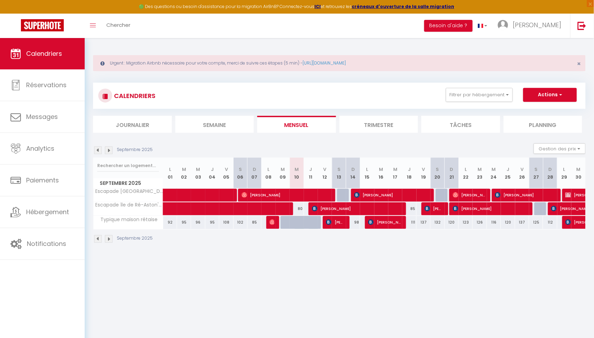
click at [274, 193] on span "[PERSON_NAME]" at bounding box center [285, 194] width 88 height 13
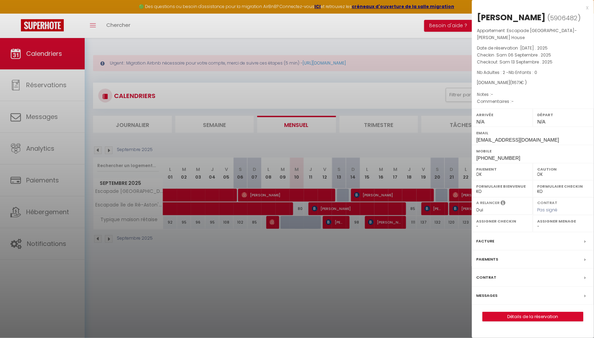
click at [523, 312] on link "Détails de la réservation" at bounding box center [532, 316] width 100 height 9
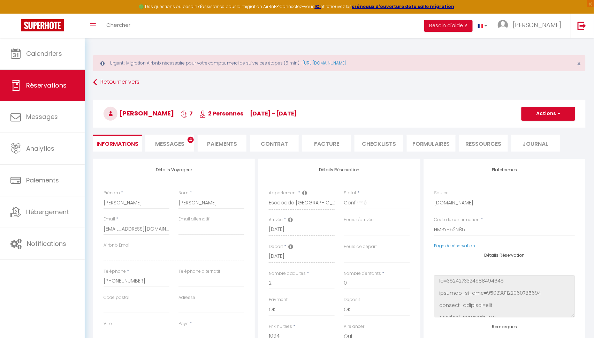
click at [208, 144] on li "Paiements" at bounding box center [222, 142] width 49 height 17
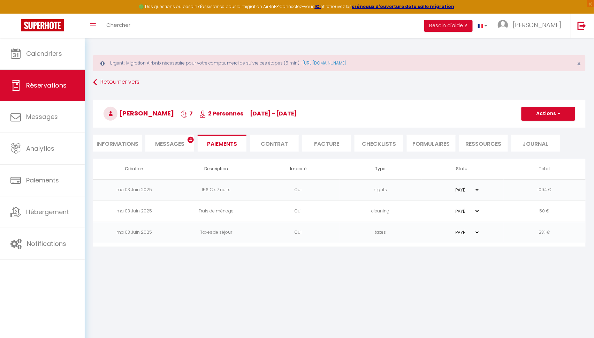
click at [166, 135] on li "Messages 4" at bounding box center [169, 142] width 49 height 17
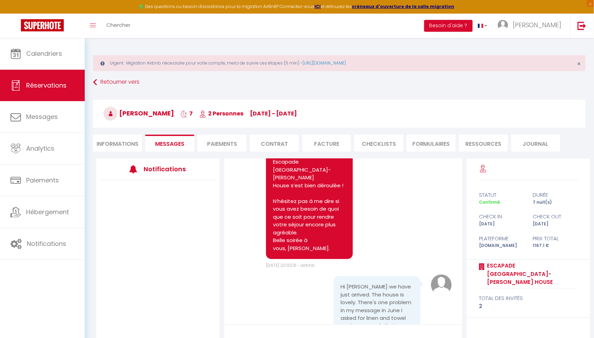
scroll to position [3668, 0]
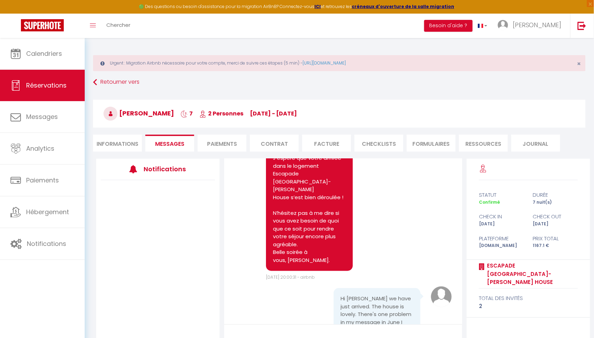
click at [212, 138] on li "Paiements" at bounding box center [222, 142] width 49 height 17
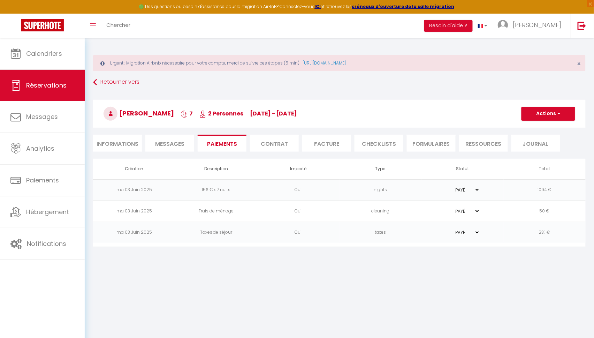
click at [540, 110] on button "Actions" at bounding box center [548, 114] width 54 height 14
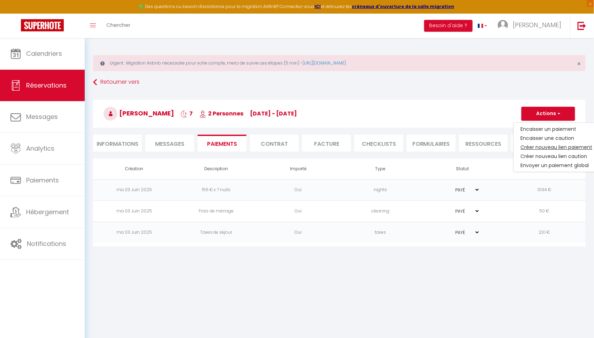
click at [531, 144] on link "Créer nouveau lien paiement" at bounding box center [556, 146] width 86 height 9
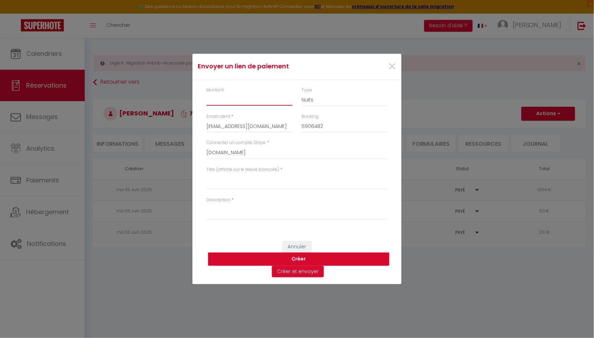
click at [227, 104] on input "Montant" at bounding box center [249, 99] width 86 height 13
click at [332, 102] on select "Nuits Frais de ménage Taxe de séjour Autre" at bounding box center [344, 99] width 86 height 13
click at [259, 178] on textarea "Titre (affiché sur le relevé bancaire)" at bounding box center [296, 181] width 181 height 17
click at [246, 176] on textarea "Location [GEOGRAPHIC_DATA]" at bounding box center [296, 181] width 181 height 17
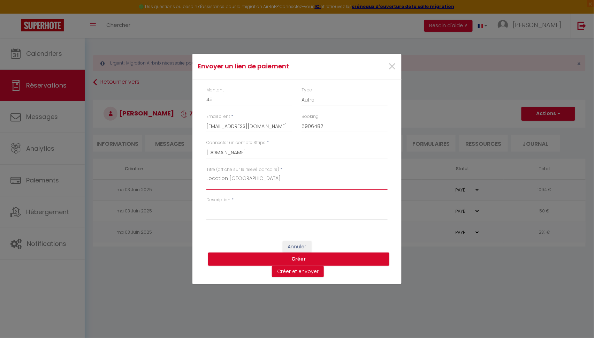
click at [246, 176] on textarea "Location [GEOGRAPHIC_DATA]" at bounding box center [296, 181] width 181 height 17
click at [254, 213] on textarea "Description" at bounding box center [296, 211] width 181 height 17
paste textarea "Location [GEOGRAPHIC_DATA]"
click at [299, 273] on button "Créer et envoyer" at bounding box center [298, 271] width 52 height 12
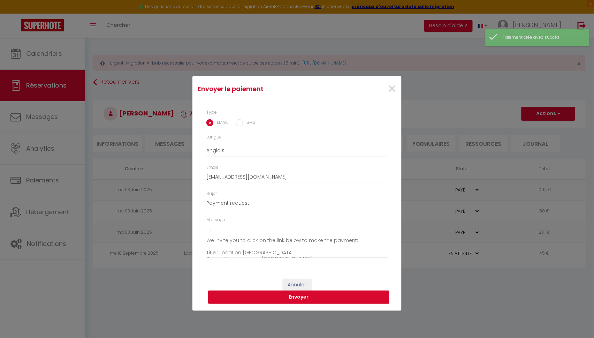
click at [288, 301] on button "Envoyer" at bounding box center [298, 296] width 181 height 13
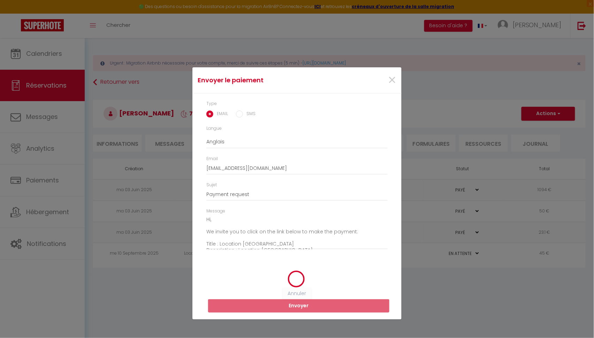
click at [331, 149] on div "Langue Anglais Français Espagnol Portugais" at bounding box center [297, 140] width 190 height 30
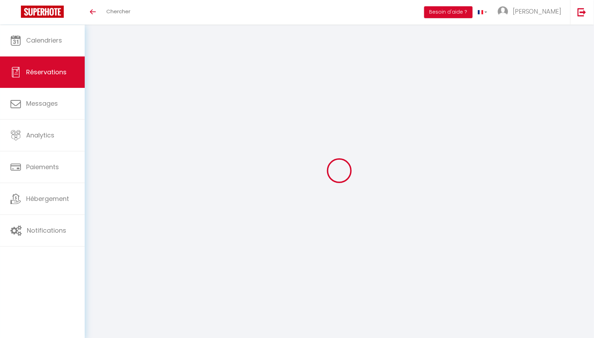
select select
checkbox input "false"
select select
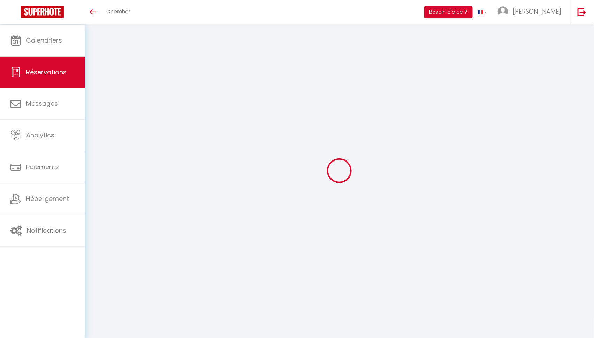
select select
checkbox input "false"
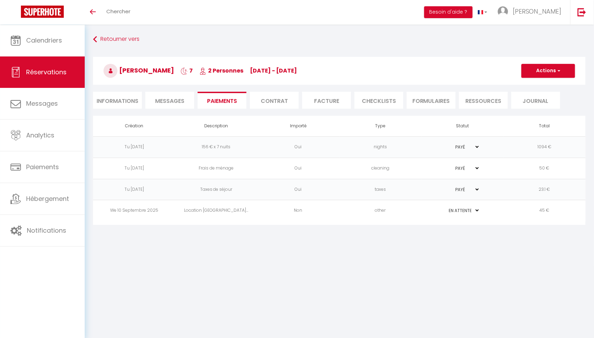
click at [184, 99] on span "Messages" at bounding box center [169, 101] width 29 height 8
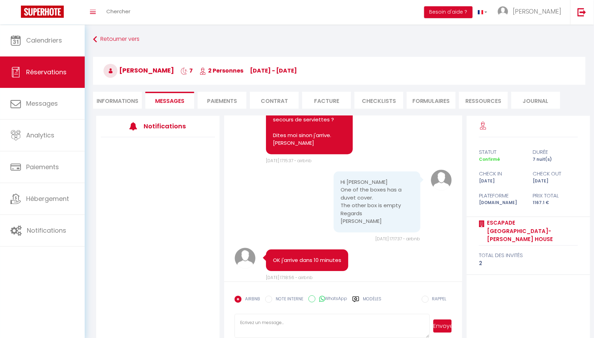
scroll to position [3976, 0]
click at [226, 104] on li "Paiements" at bounding box center [222, 100] width 49 height 17
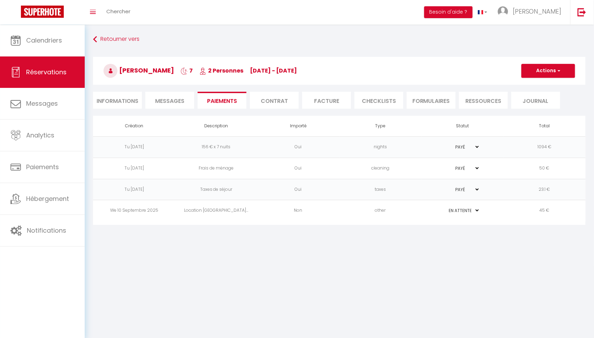
click at [546, 212] on td "45 €" at bounding box center [544, 210] width 82 height 21
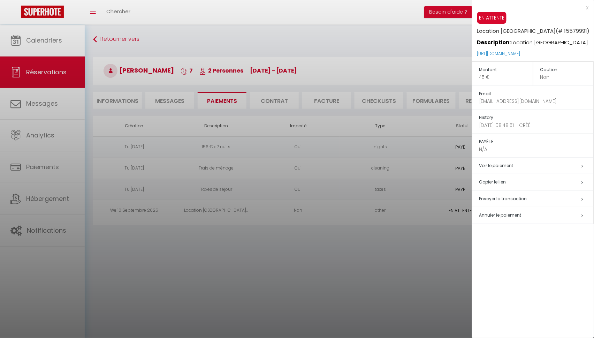
click at [509, 197] on span "Envoyer la transaction" at bounding box center [503, 198] width 48 height 6
type input "[EMAIL_ADDRESS][DOMAIN_NAME]"
type input "Payment request"
type textarea "Hi, We invite you to click on the link below to make the payment: Title : Locat…"
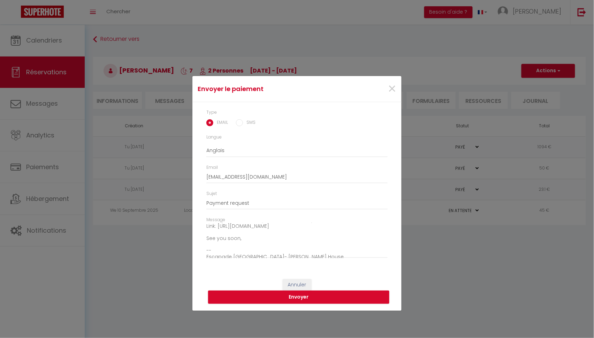
scroll to position [38, 0]
click at [297, 299] on button "Envoyer" at bounding box center [298, 296] width 181 height 13
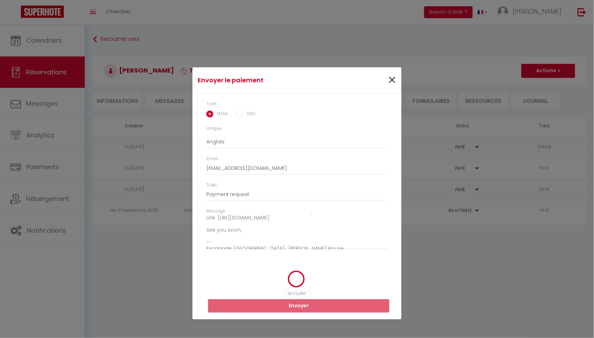
click at [393, 80] on span "×" at bounding box center [391, 80] width 9 height 21
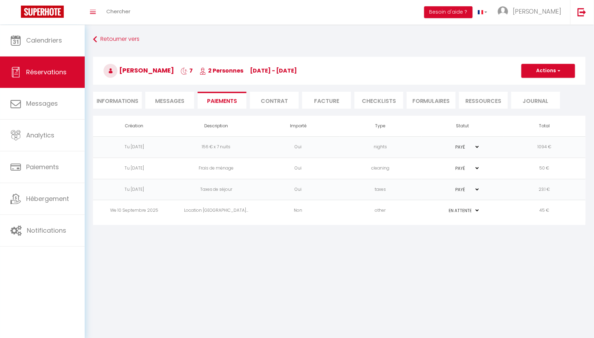
click at [544, 211] on td "45 €" at bounding box center [544, 210] width 82 height 21
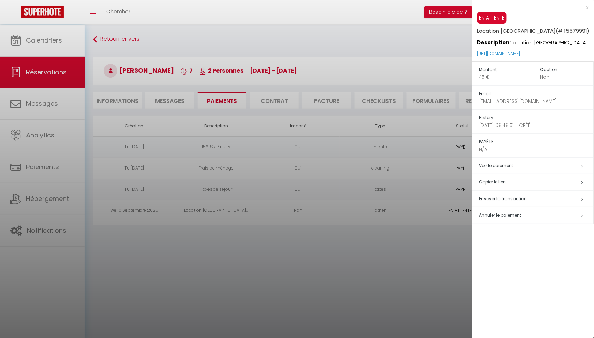
click at [501, 182] on h5 "Copier le lien" at bounding box center [536, 182] width 114 height 8
click at [499, 195] on span "Envoyer la transaction" at bounding box center [503, 198] width 48 height 6
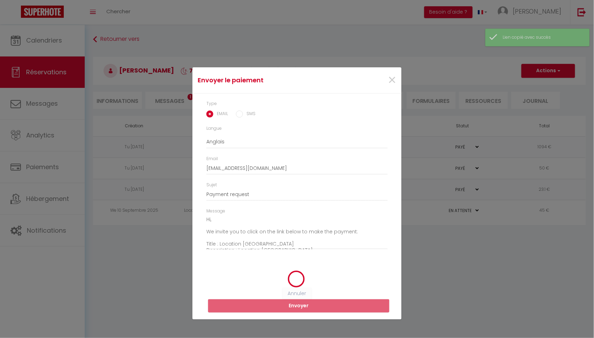
scroll to position [0, 0]
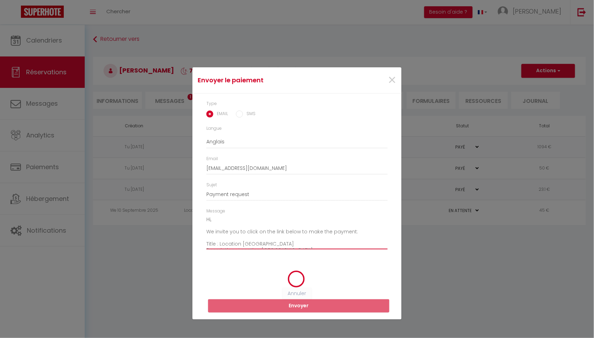
click at [209, 220] on textarea "Hi, We invite you to click on the link below to make the payment: Title : Locat…" at bounding box center [296, 231] width 181 height 35
click at [387, 83] on span "×" at bounding box center [391, 80] width 9 height 21
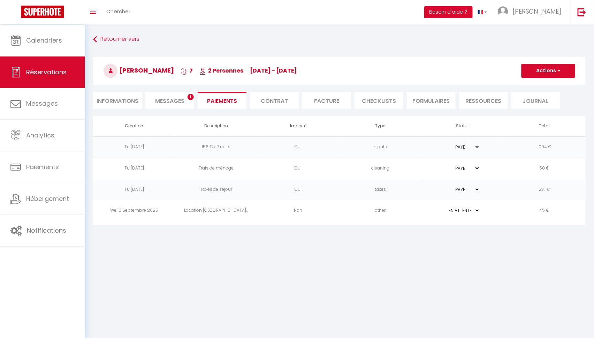
click at [171, 101] on span "Messages" at bounding box center [169, 101] width 29 height 8
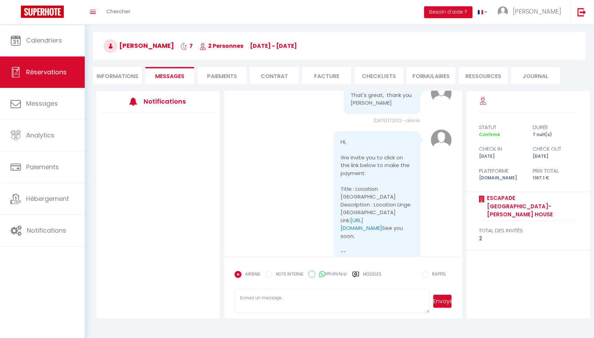
scroll to position [24, 0]
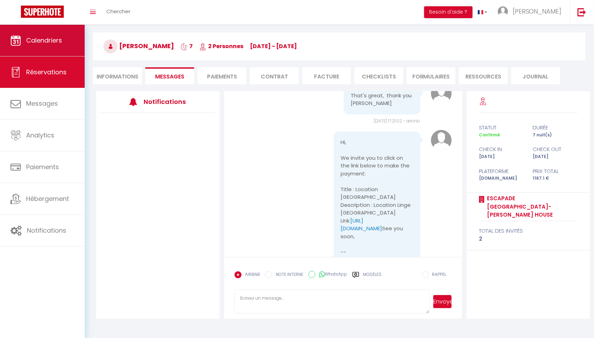
click at [44, 35] on link "Calendriers" at bounding box center [42, 40] width 85 height 31
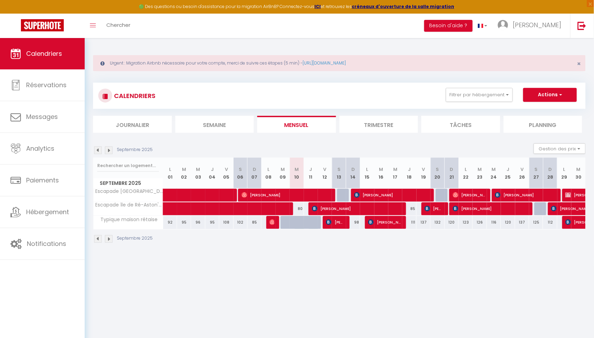
click at [433, 209] on span "[PERSON_NAME]" at bounding box center [433, 208] width 18 height 13
select select "OK"
select select "KO"
select select "0"
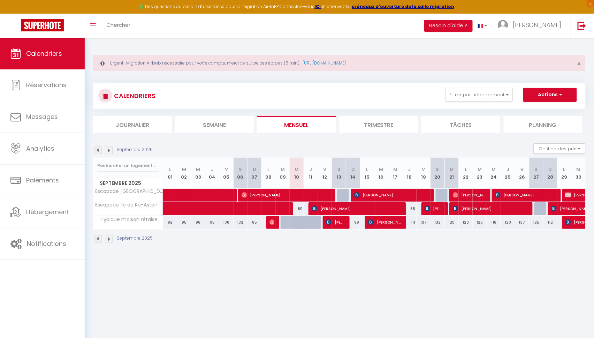
select select "1"
select select
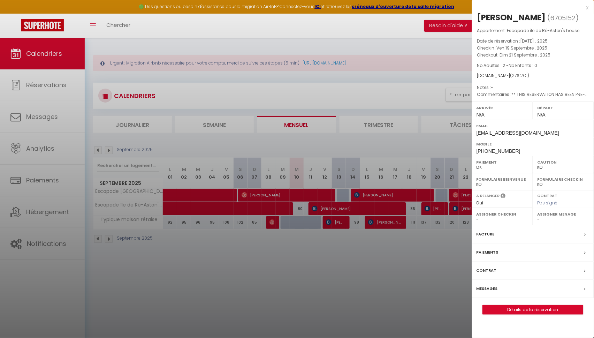
click at [518, 307] on link "Détails de la réservation" at bounding box center [532, 309] width 100 height 9
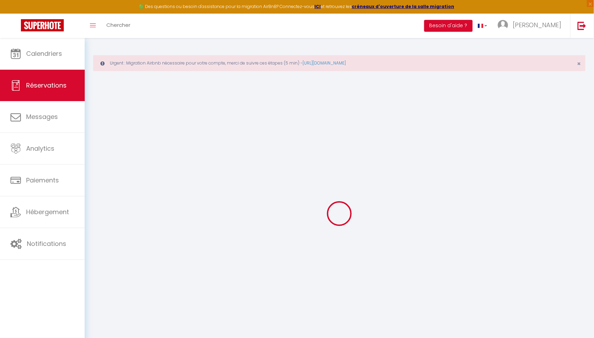
select select
checkbox input "false"
type particulier\?1 "** THIS RESERVATION HAS BEEN PRE-PAID ** BOOKING NOTE : Payment charge is EUR 3…"
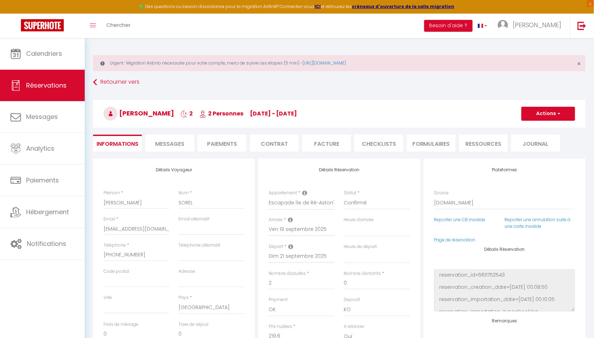
type input "50"
type input "6.6"
select select
checkbox input "false"
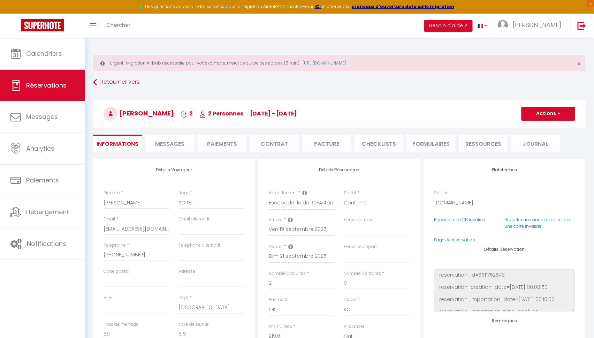
select select
click at [167, 142] on span "Messages" at bounding box center [169, 144] width 29 height 8
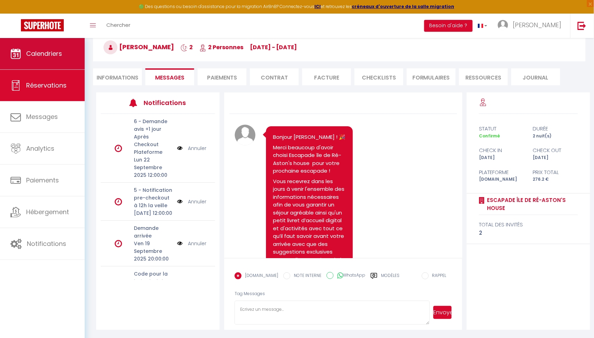
click at [23, 47] on link "Calendriers" at bounding box center [42, 53] width 85 height 31
